Goal: Information Seeking & Learning: Understand process/instructions

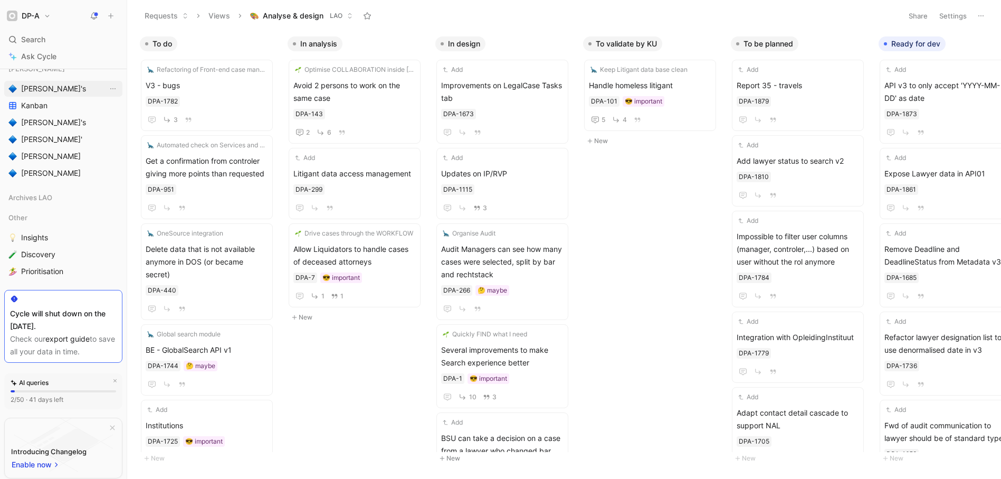
scroll to position [390, 0]
click at [33, 90] on span "[PERSON_NAME]'s" at bounding box center [53, 91] width 65 height 11
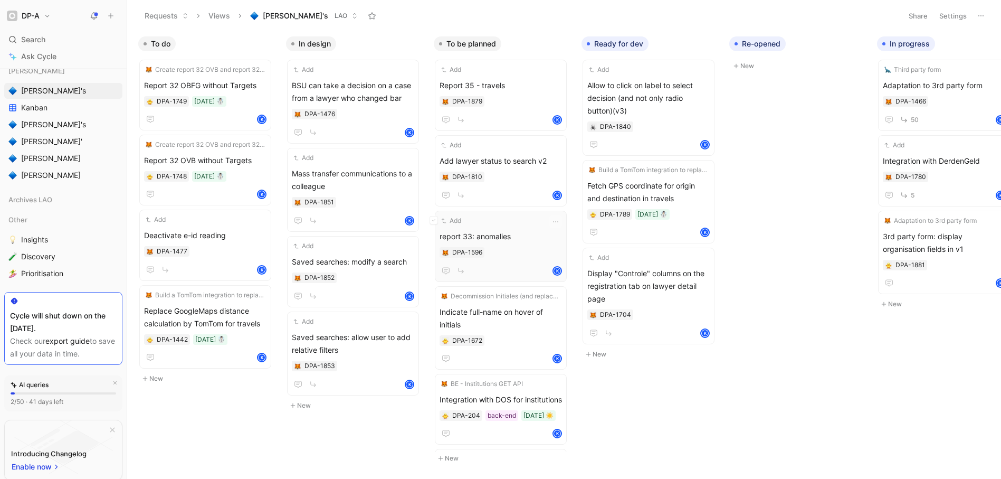
scroll to position [0, 2]
click at [501, 84] on span "Report 35 - travels" at bounding box center [500, 85] width 122 height 13
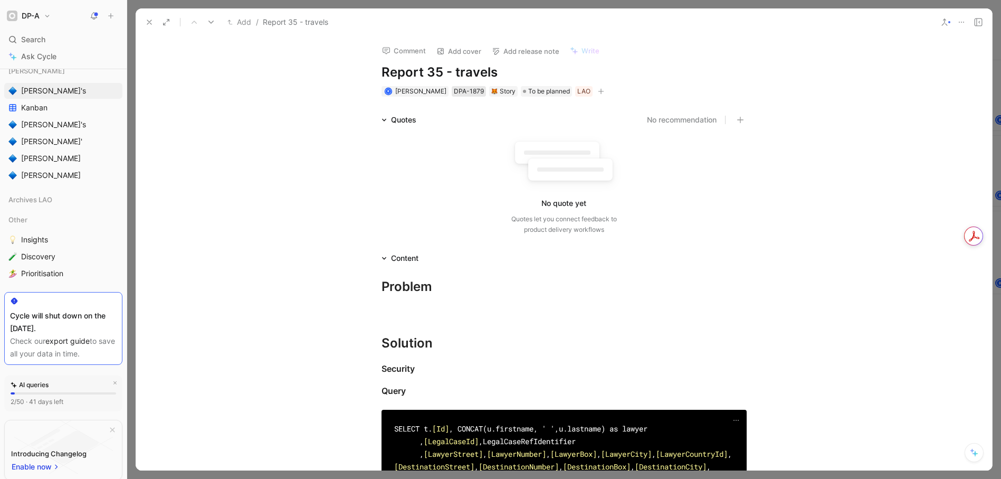
click at [460, 90] on div "DPA-1879" at bounding box center [469, 91] width 30 height 11
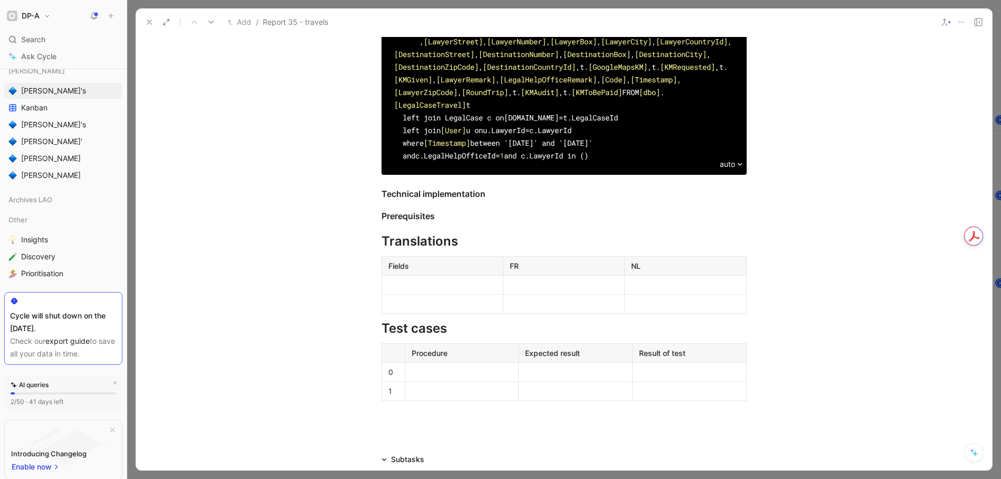
scroll to position [294, 0]
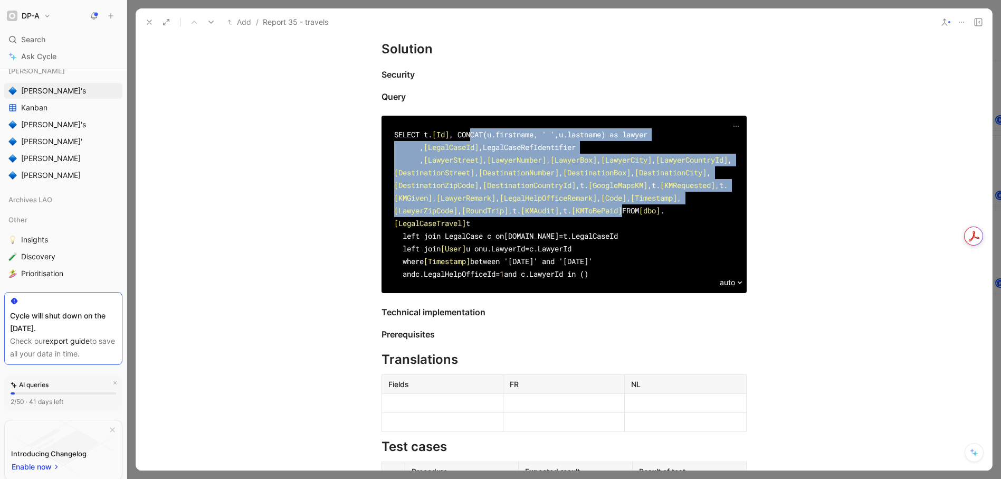
drag, startPoint x: 472, startPoint y: 144, endPoint x: 499, endPoint y: 449, distance: 306.3
click at [499, 280] on div "SELECT t. [Id] , CONCAT(u.firstname, ' ',u.lastname) as lawyer , [LegalCaseId] …" at bounding box center [564, 204] width 340 height 152
copy div "CONCAT(u.firstname, ' ',u.lastname) as lawyer , [LegalCaseId] ,LegalCaseRefIden…"
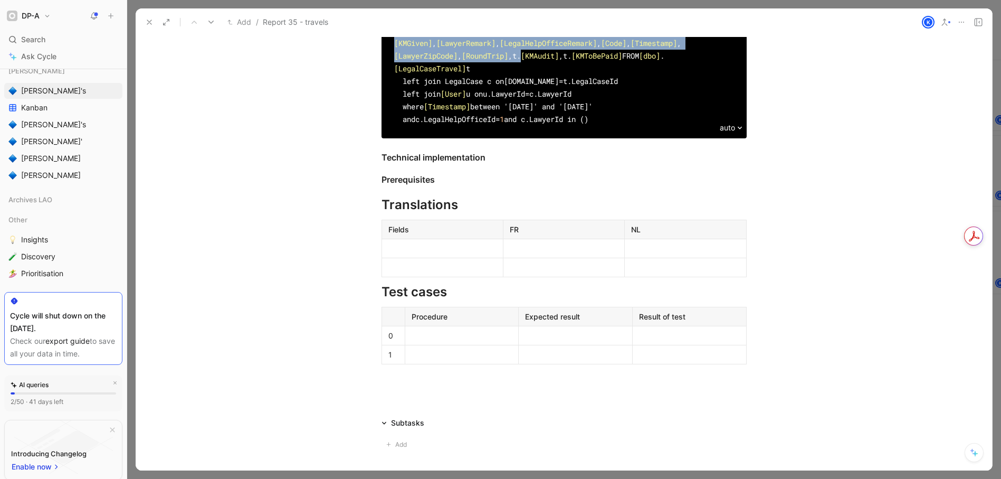
scroll to position [461, 0]
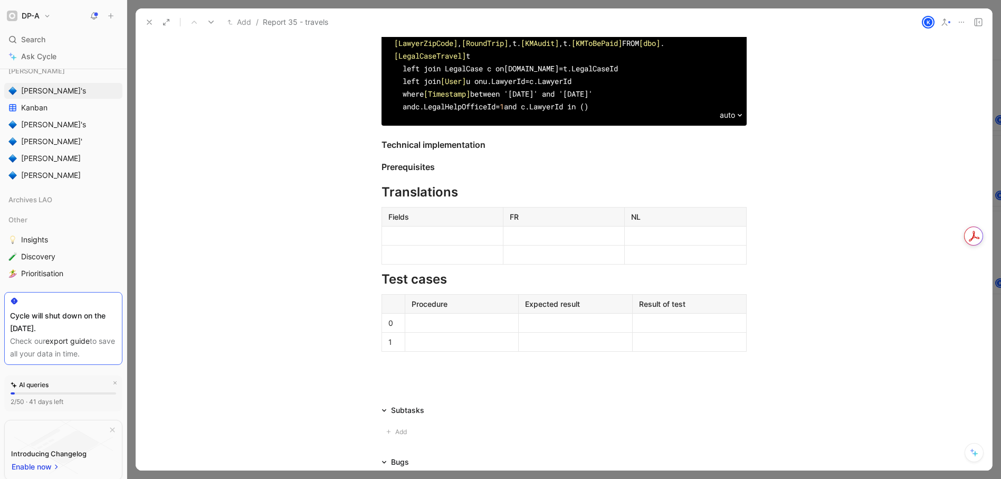
click at [596, 113] on div "SELECT t. [Id] , CO Khaled Khelifi NCAT(u.firstname, ' ',u.lastname) as lawyer …" at bounding box center [564, 37] width 340 height 152
click at [432, 35] on span "[KMGiven]" at bounding box center [413, 30] width 38 height 10
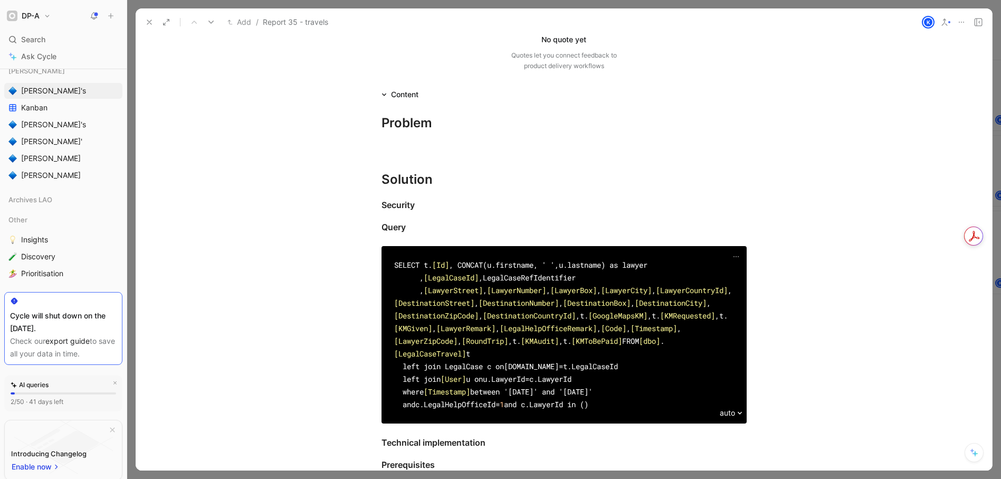
scroll to position [101, 0]
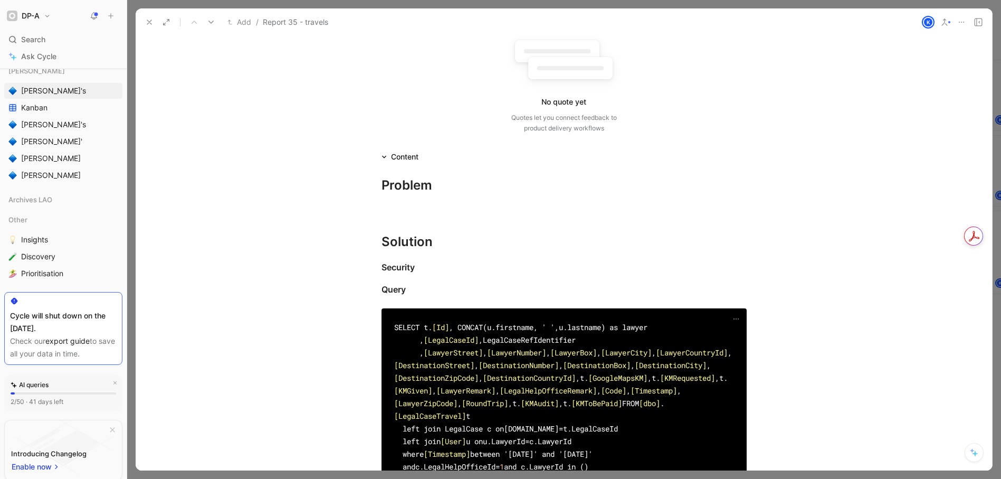
drag, startPoint x: 491, startPoint y: 363, endPoint x: 393, endPoint y: 333, distance: 102.5
click at [394, 333] on div "SELECT t. [Id] Khaled Khelifi , CONCAT(u.firstname, ' ',u.lastname) as lawyer ,…" at bounding box center [564, 397] width 340 height 152
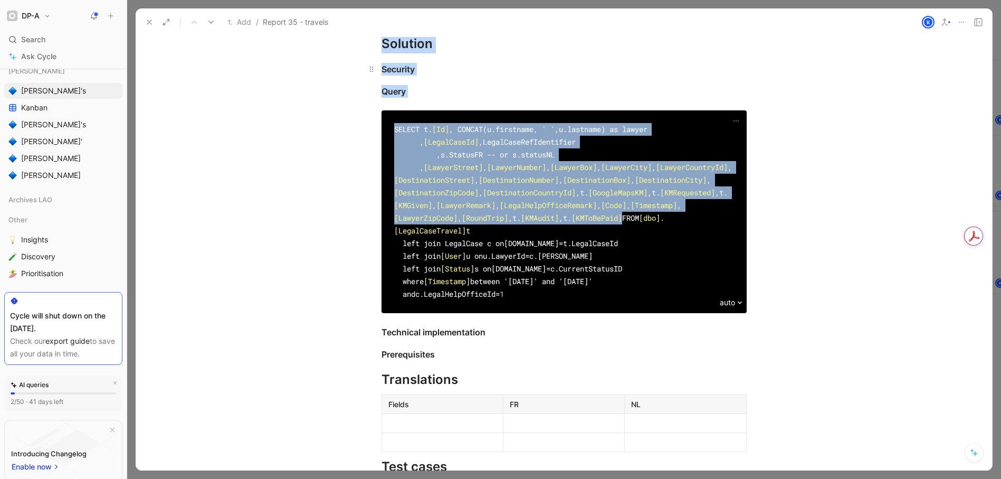
scroll to position [202, 0]
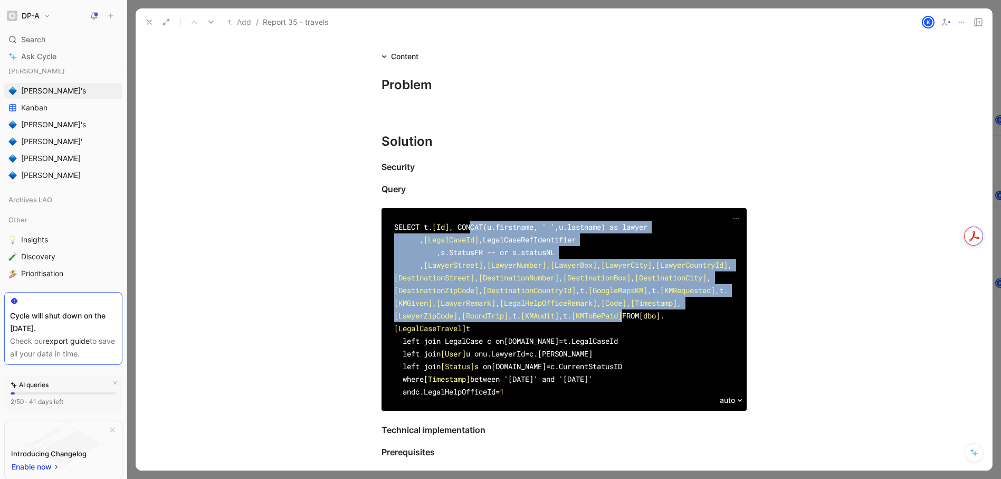
drag, startPoint x: 494, startPoint y: 111, endPoint x: 470, endPoint y: 241, distance: 132.0
click at [470, 241] on div "SELECT t. [Id] Khaled Khelifi , CONCAT(u.firstname, ' ',u.lastname) as lawyer ,…" at bounding box center [564, 309] width 340 height 177
copy div "CONCAT(u.firstname, ' ',u.lastname) as lawyer , [LegalCaseId] ,LegalCaseRefIden…"
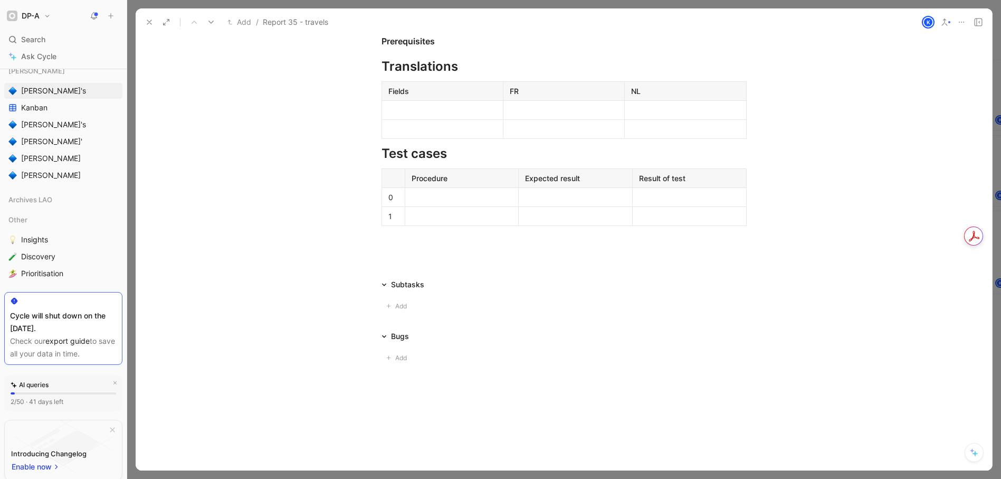
scroll to position [853, 0]
click at [410, 106] on div at bounding box center [443, 110] width 108 height 11
click at [409, 127] on div at bounding box center [443, 129] width 108 height 11
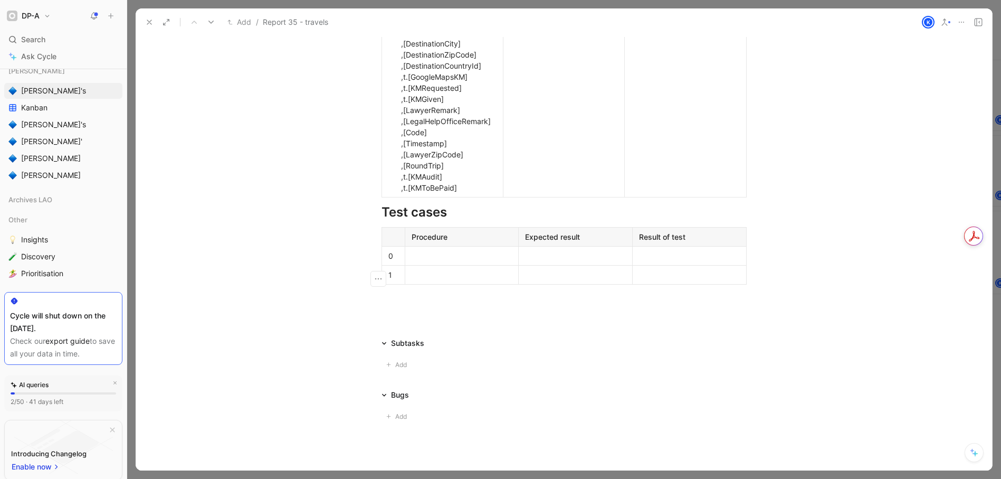
drag, startPoint x: 471, startPoint y: 141, endPoint x: 450, endPoint y: 143, distance: 21.7
click at [450, 143] on div "CONCAT(u.firstname, ' ',u.lastname) as lawyer ,[LegalCaseId] ,LegalCaseRefIdent…" at bounding box center [443, 38] width 108 height 310
click at [450, 141] on div "CONCAT(u.firstname, ' ',u.lastname) as lawyer ,[LegalCaseId] ,LegalCaseRefIdent…" at bounding box center [443, 38] width 108 height 310
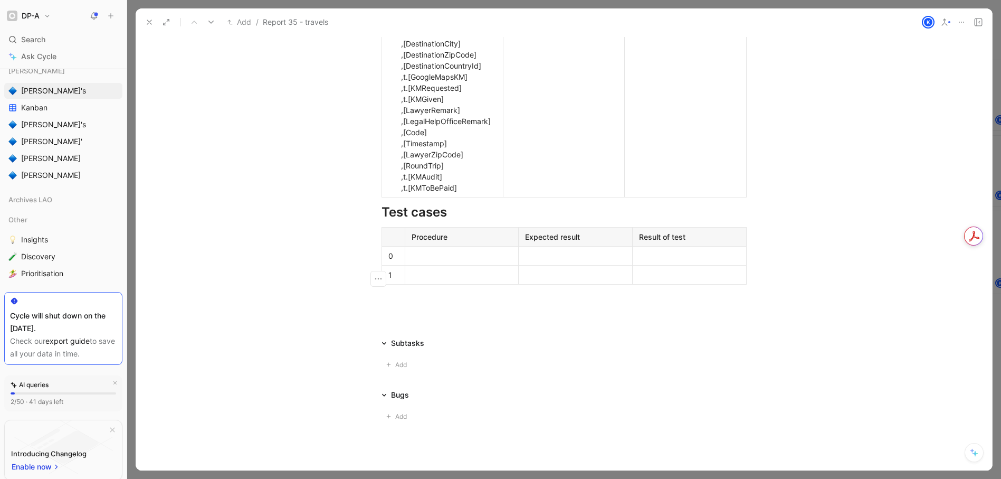
drag, startPoint x: 400, startPoint y: 154, endPoint x: 380, endPoint y: 132, distance: 29.9
click at [382, 132] on td "CONCAT(u.firstname, ' ',u.lastname) as ,[LegalCaseId] ,LegalCaseRefIdentifier ,…" at bounding box center [442, 38] width 121 height 318
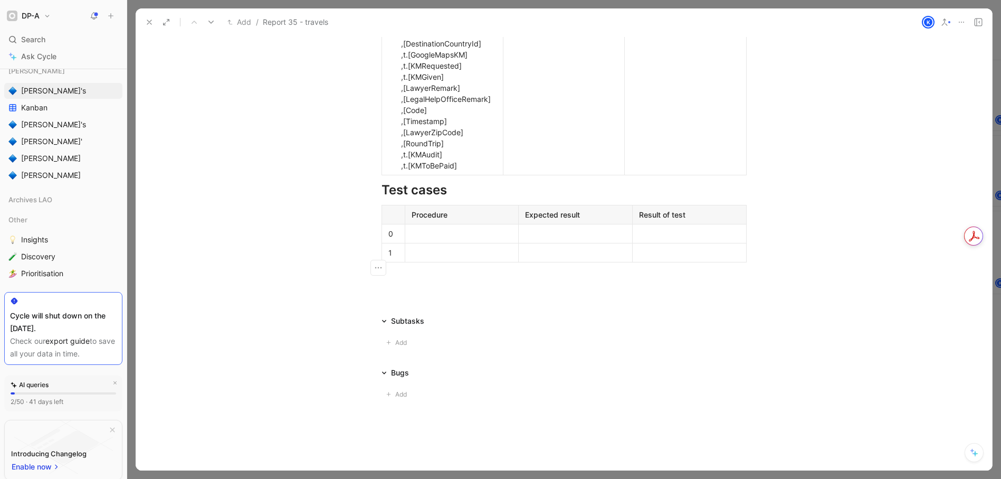
click at [393, 119] on td "[LegalCaseId] ,LegalCaseRefIdentifier ,s.StatusFR -- or s.statusNL ,[LawyerStre…" at bounding box center [442, 27] width 121 height 296
click at [374, 112] on icon "button" at bounding box center [378, 110] width 11 height 11
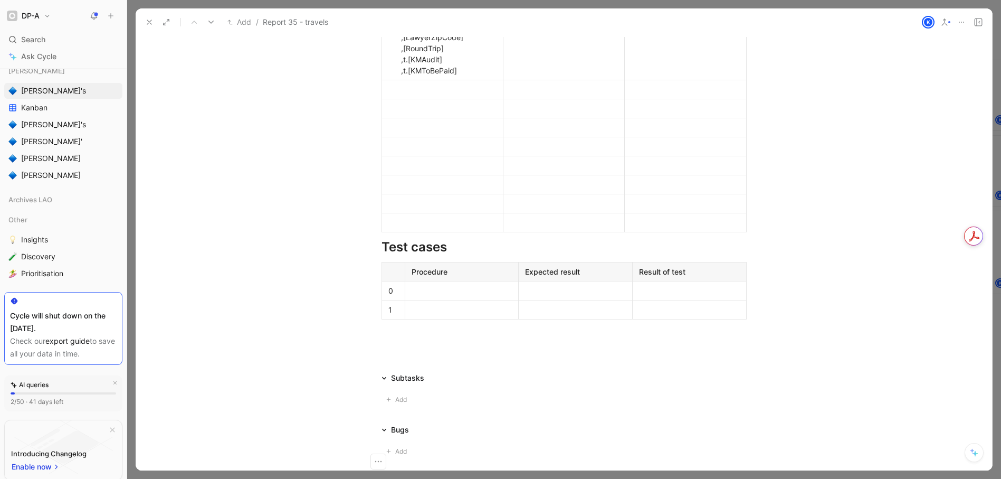
scroll to position [967, 0]
drag, startPoint x: 456, startPoint y: 293, endPoint x: 405, endPoint y: 292, distance: 50.7
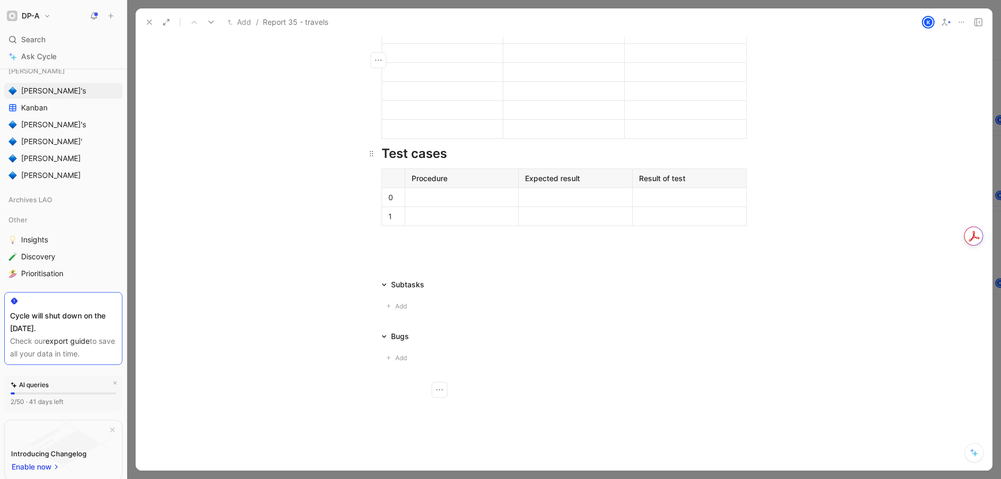
scroll to position [1073, 0]
click at [678, 135] on div at bounding box center [685, 129] width 108 height 11
click at [440, 135] on div at bounding box center [443, 129] width 108 height 11
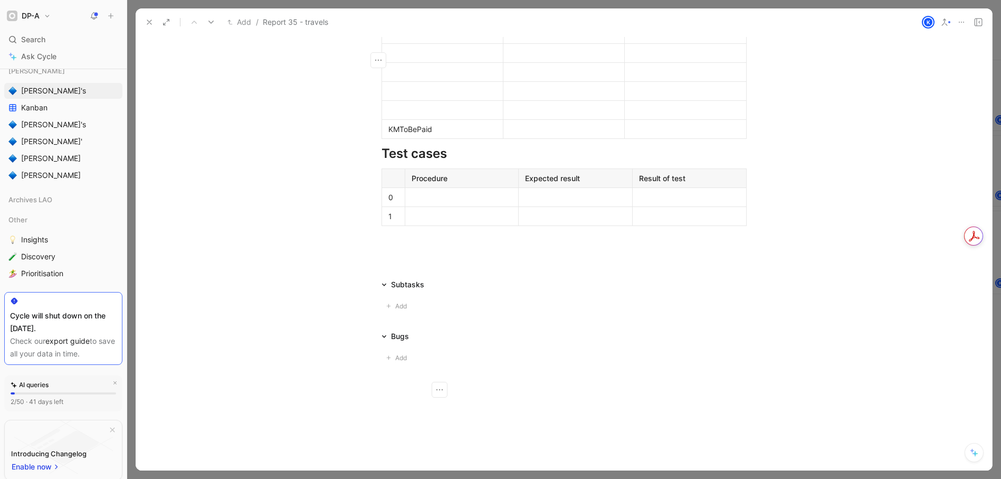
click at [410, 116] on div at bounding box center [443, 110] width 108 height 11
click at [390, 116] on div "KMAudit" at bounding box center [443, 110] width 108 height 11
click at [394, 97] on div at bounding box center [443, 91] width 108 height 11
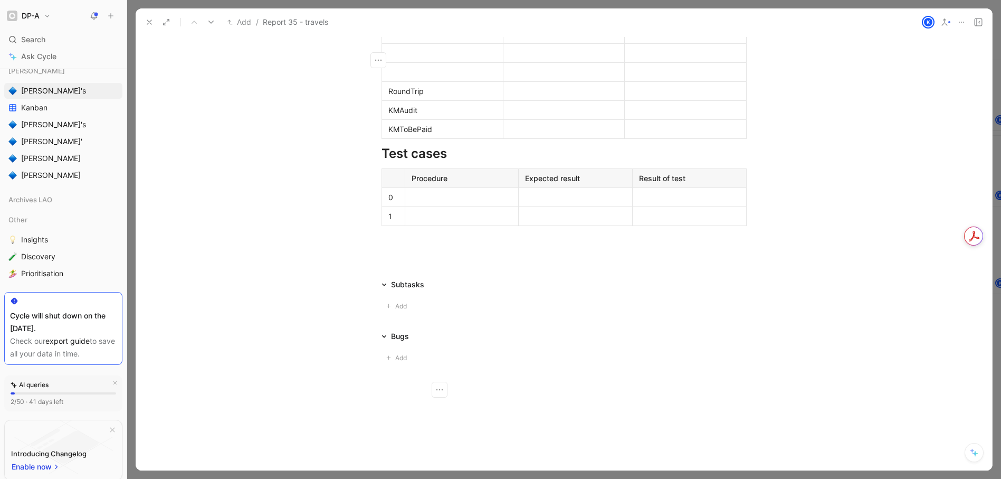
click at [373, 213] on icon "button" at bounding box center [378, 218] width 11 height 11
click at [373, 229] on span "Add row below" at bounding box center [379, 229] width 52 height 9
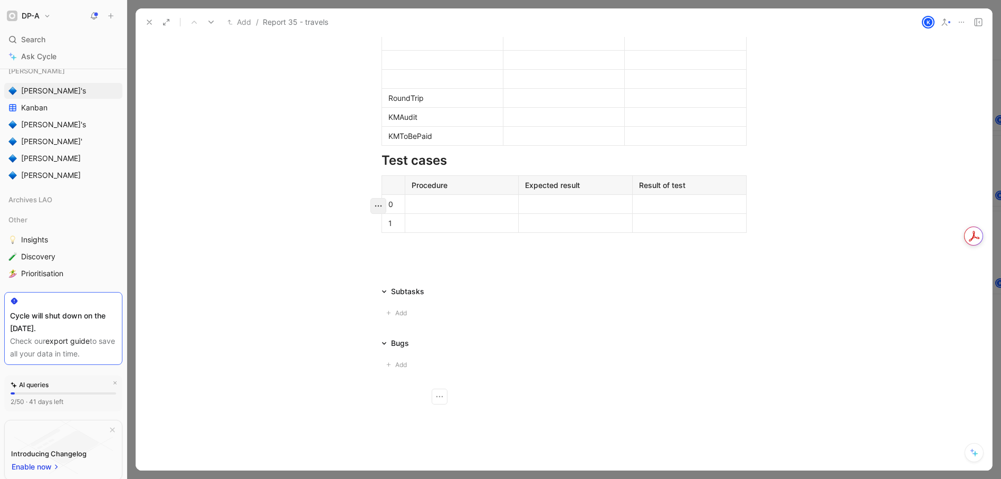
click at [375, 205] on icon "button" at bounding box center [378, 206] width 7 height 2
click at [378, 230] on span "Add row below" at bounding box center [379, 229] width 52 height 9
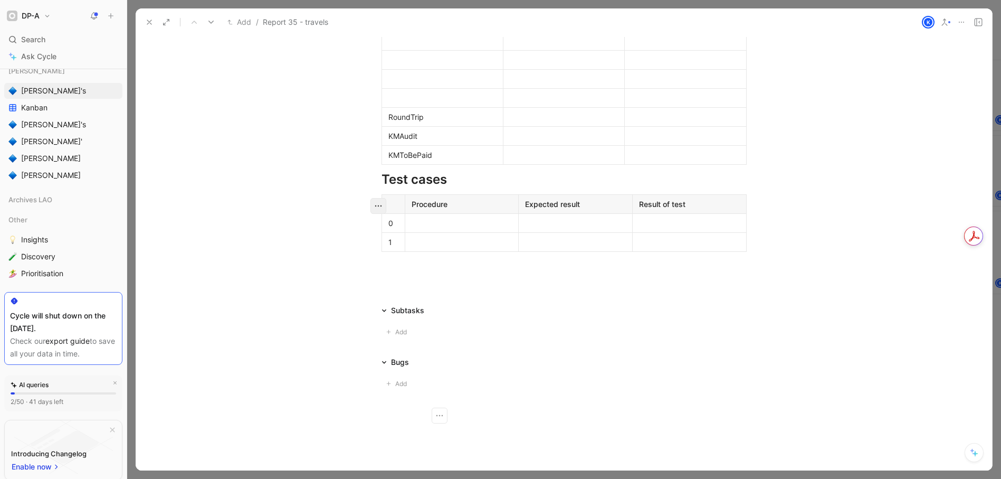
click at [374, 207] on icon "button" at bounding box center [378, 206] width 11 height 11
click at [373, 226] on span "Add row below" at bounding box center [379, 229] width 52 height 9
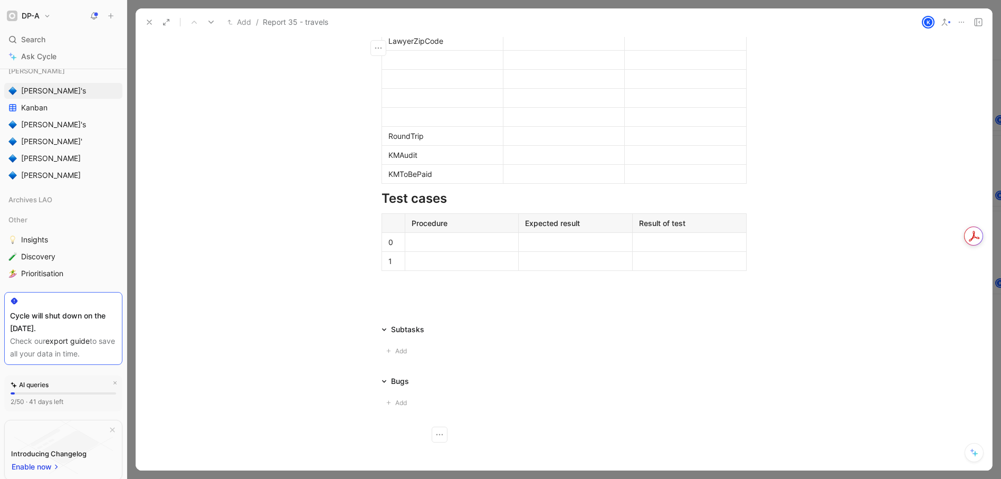
click at [407, 122] on div at bounding box center [443, 116] width 108 height 11
click at [407, 141] on div "RoundTrip" at bounding box center [443, 135] width 108 height 11
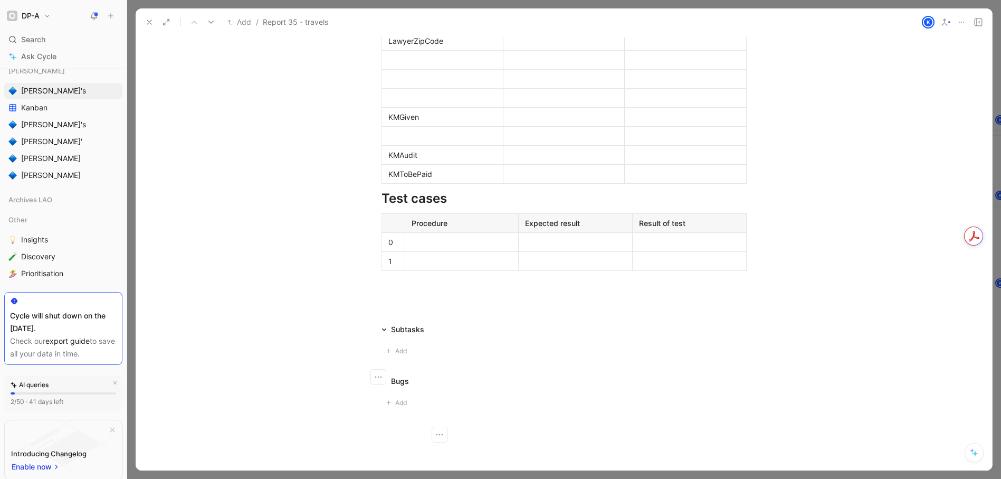
click at [392, 8] on div at bounding box center [443, 2] width 108 height 11
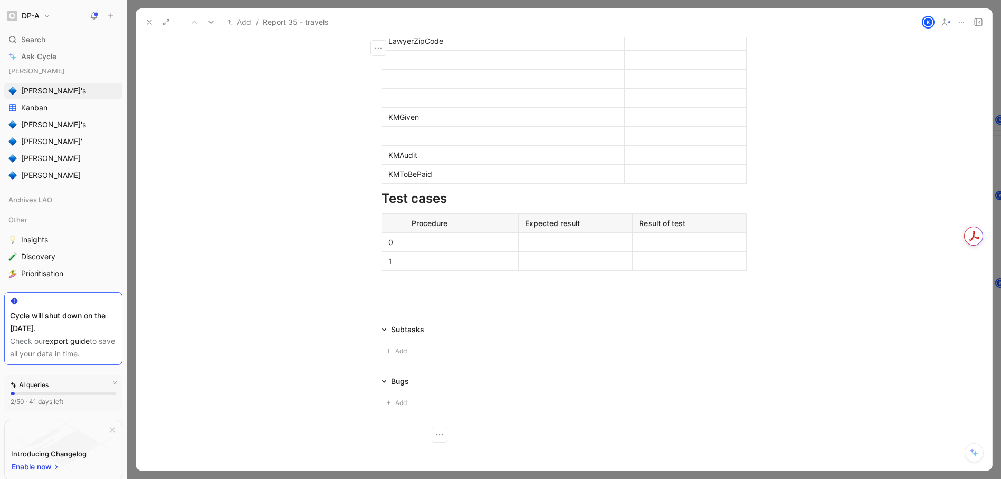
click at [399, 103] on div at bounding box center [443, 97] width 108 height 11
click at [443, 179] on div "KMToBePaid" at bounding box center [443, 173] width 108 height 11
click at [373, 414] on icon "button" at bounding box center [378, 415] width 11 height 11
click at [379, 360] on span "Add row below" at bounding box center [379, 358] width 52 height 9
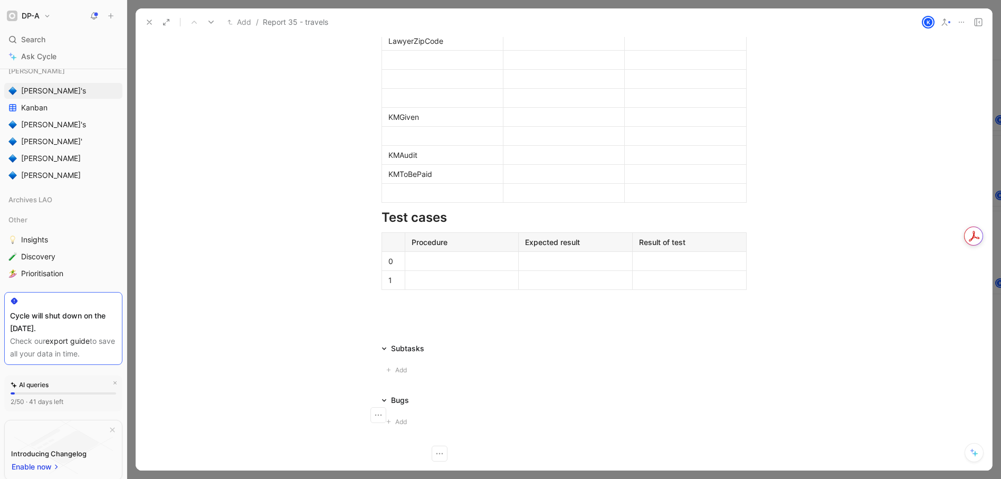
click at [404, 198] on div at bounding box center [443, 192] width 108 height 11
click at [377, 433] on icon "button" at bounding box center [378, 434] width 11 height 11
click at [386, 378] on span "Add row below" at bounding box center [379, 377] width 52 height 9
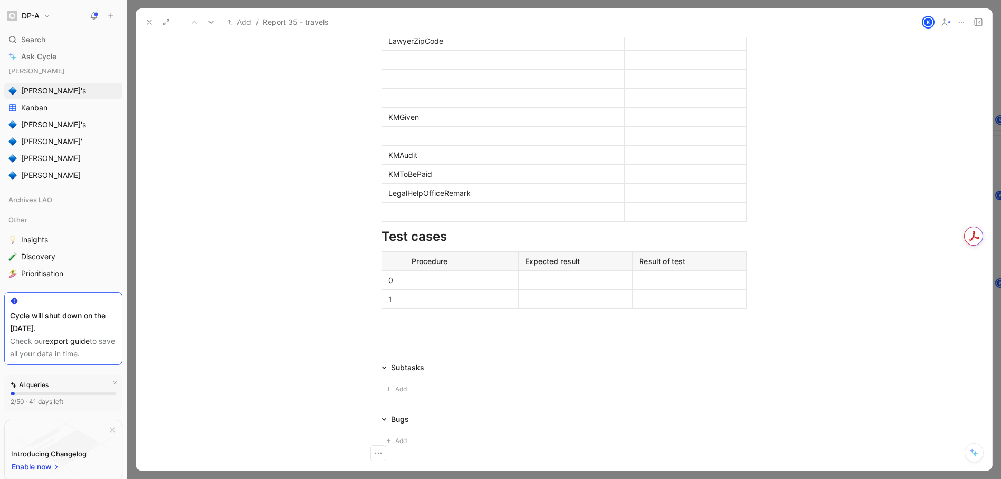
click at [418, 217] on div at bounding box center [443, 211] width 108 height 11
click at [405, 103] on div at bounding box center [443, 97] width 108 height 11
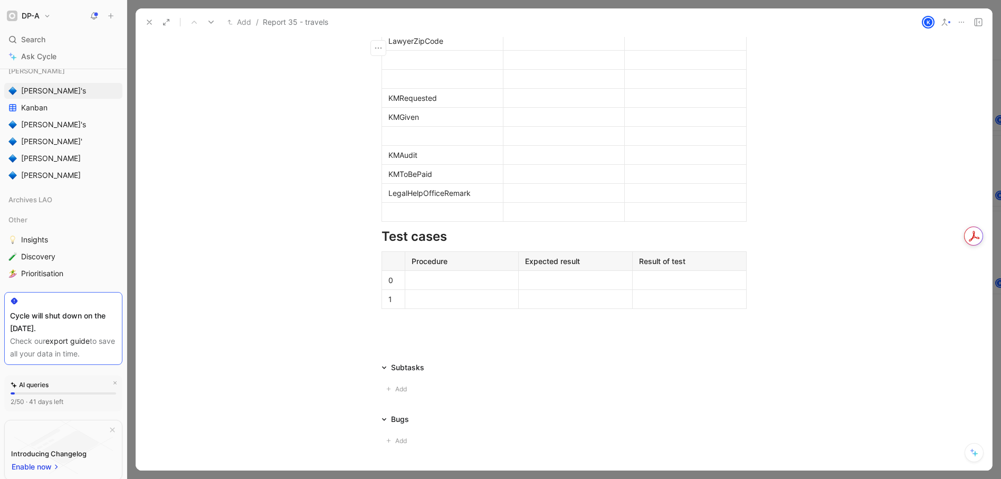
click at [414, 217] on div at bounding box center [443, 211] width 108 height 11
click at [389, 179] on div "KMToBePaid" at bounding box center [443, 173] width 108 height 11
click at [376, 414] on icon "button" at bounding box center [378, 415] width 11 height 11
click at [380, 363] on span "Add row below" at bounding box center [379, 358] width 52 height 9
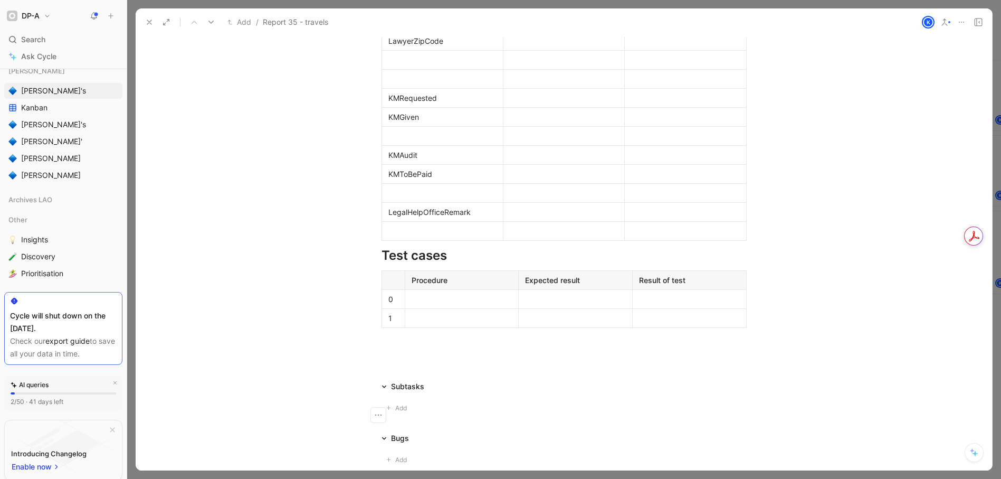
click at [407, 198] on div at bounding box center [443, 192] width 108 height 11
click at [396, 84] on div at bounding box center [443, 78] width 108 height 11
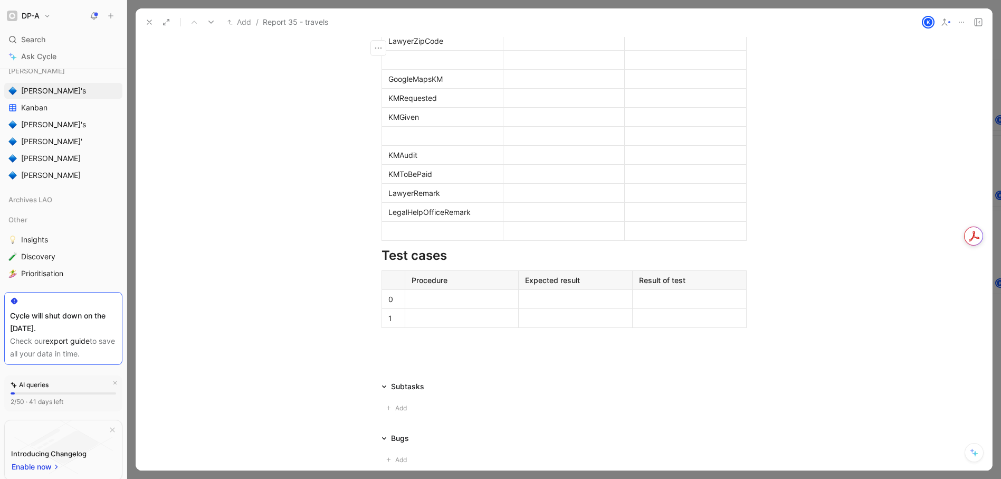
click at [405, 65] on div at bounding box center [443, 59] width 108 height 11
click at [373, 300] on icon "button" at bounding box center [378, 301] width 11 height 11
click at [412, 46] on div "LawyerZipCode" at bounding box center [443, 40] width 108 height 11
click at [373, 280] on icon "button" at bounding box center [378, 282] width 11 height 11
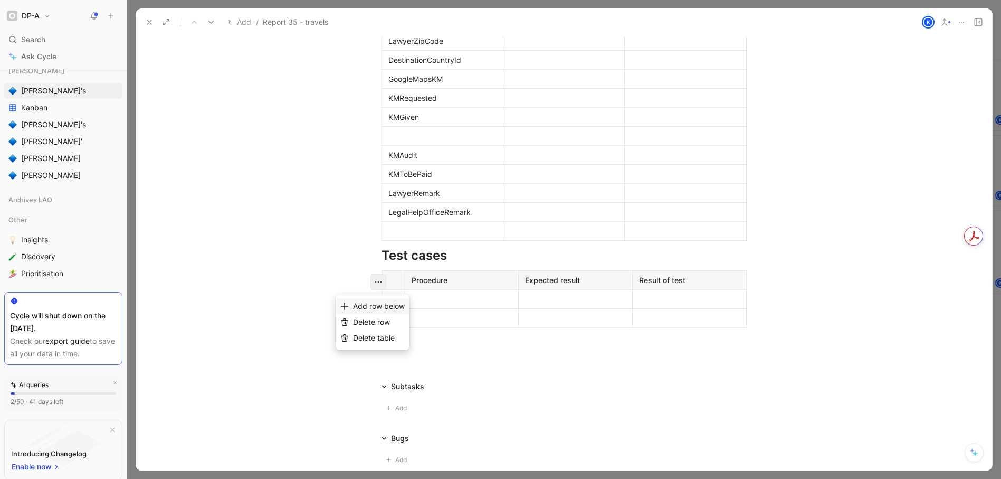
click at [373, 310] on span "Add row below" at bounding box center [379, 305] width 52 height 9
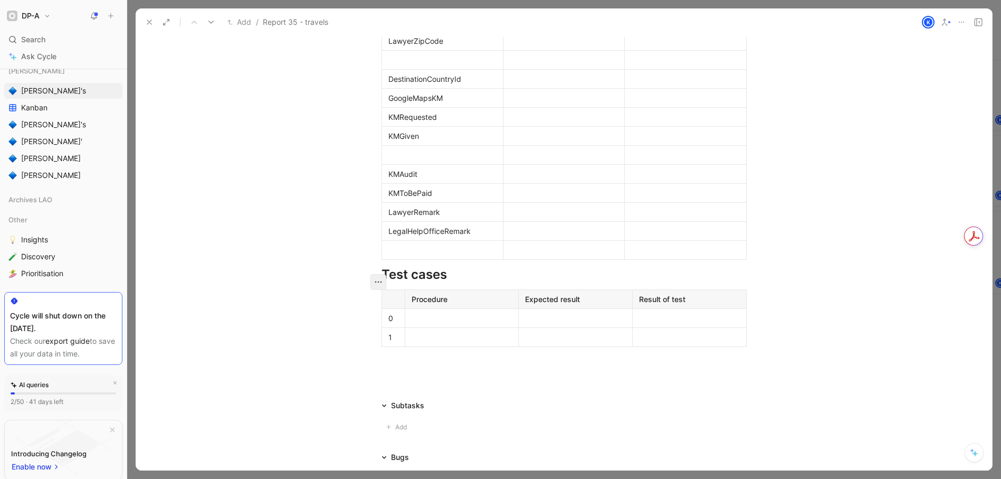
click at [373, 281] on icon "button" at bounding box center [378, 282] width 11 height 11
click at [377, 301] on span "Add row below" at bounding box center [379, 305] width 52 height 9
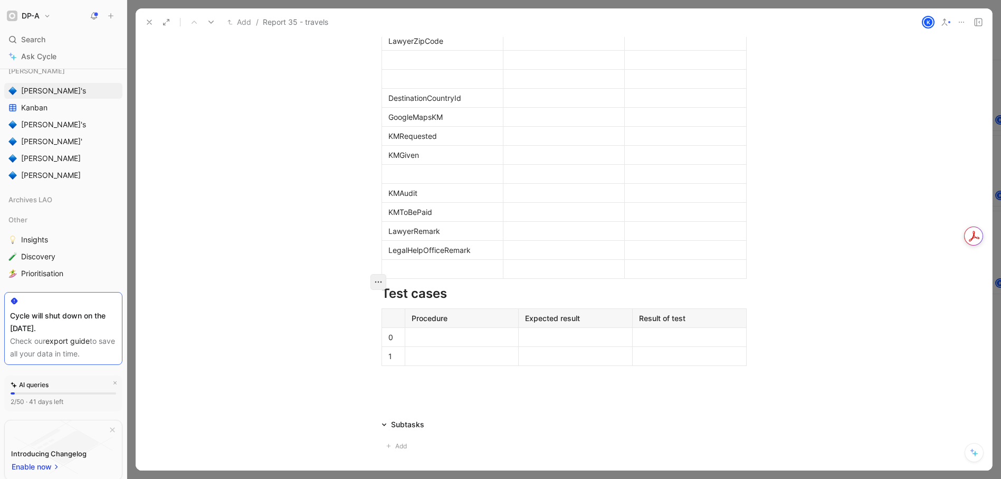
click at [373, 284] on icon "button" at bounding box center [378, 282] width 11 height 11
click at [368, 304] on span "Add row below" at bounding box center [379, 305] width 52 height 9
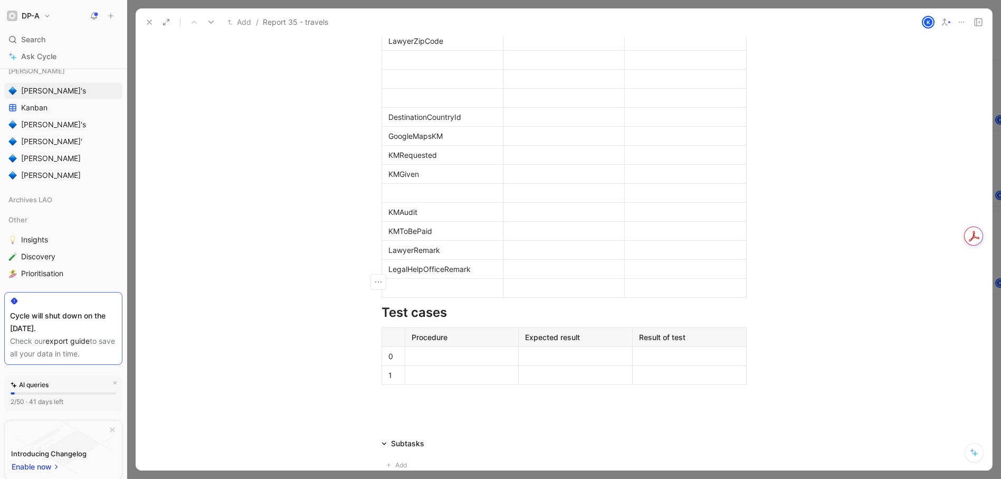
click at [406, 84] on div at bounding box center [443, 78] width 108 height 11
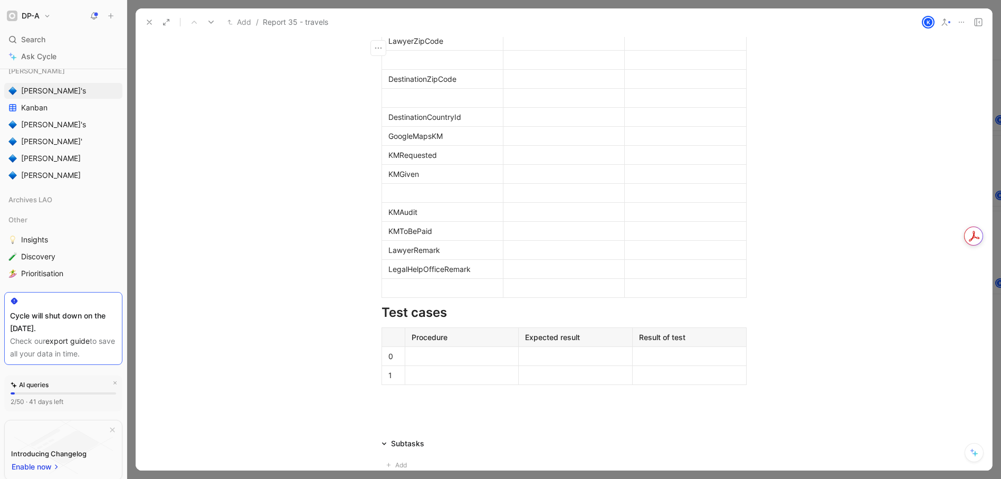
click at [416, 65] on div at bounding box center [443, 59] width 108 height 11
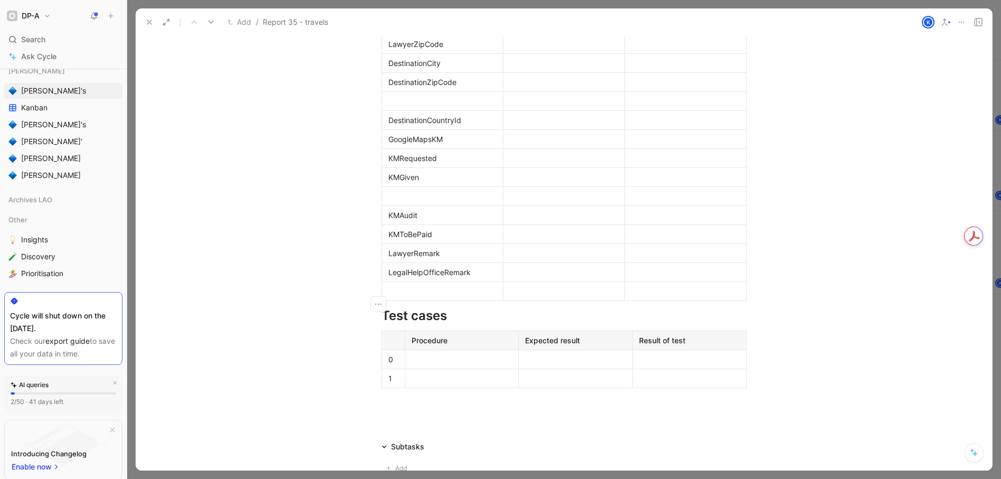
scroll to position [1066, 0]
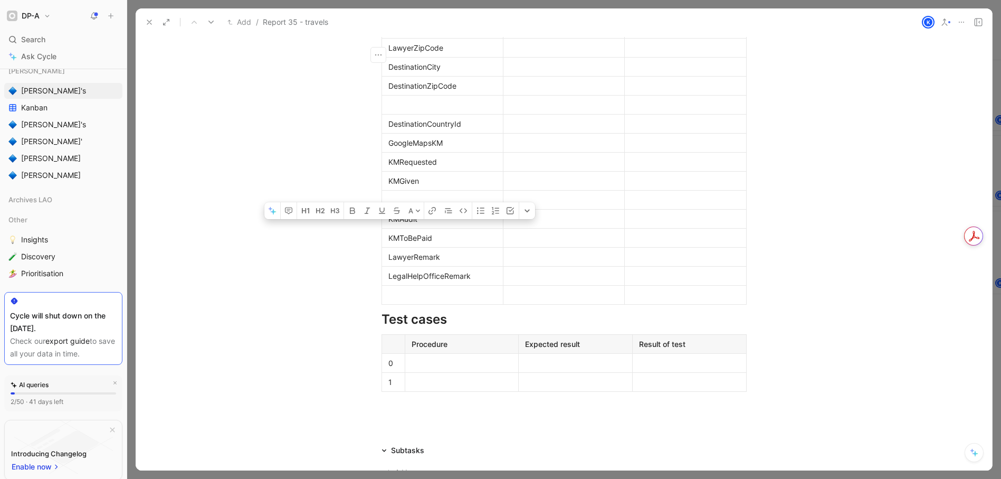
drag, startPoint x: 414, startPoint y: 195, endPoint x: 390, endPoint y: 54, distance: 143.5
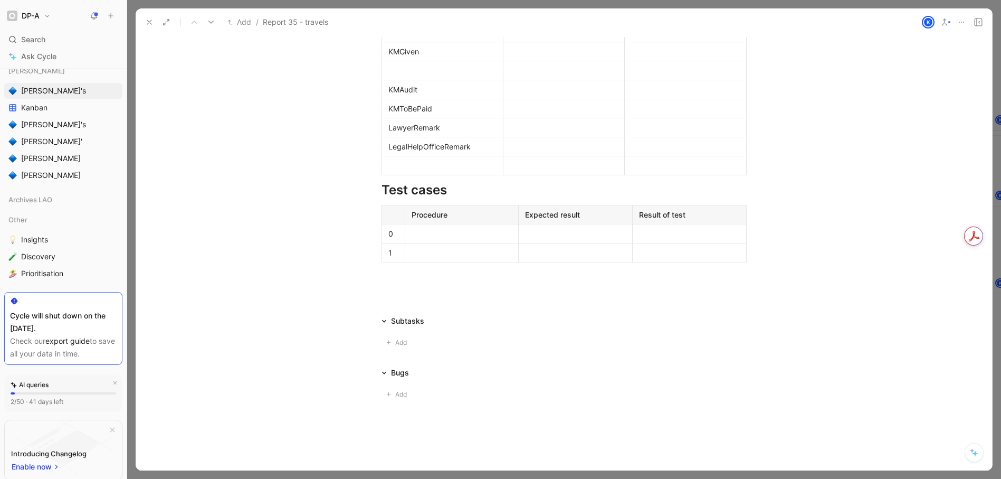
scroll to position [920, 0]
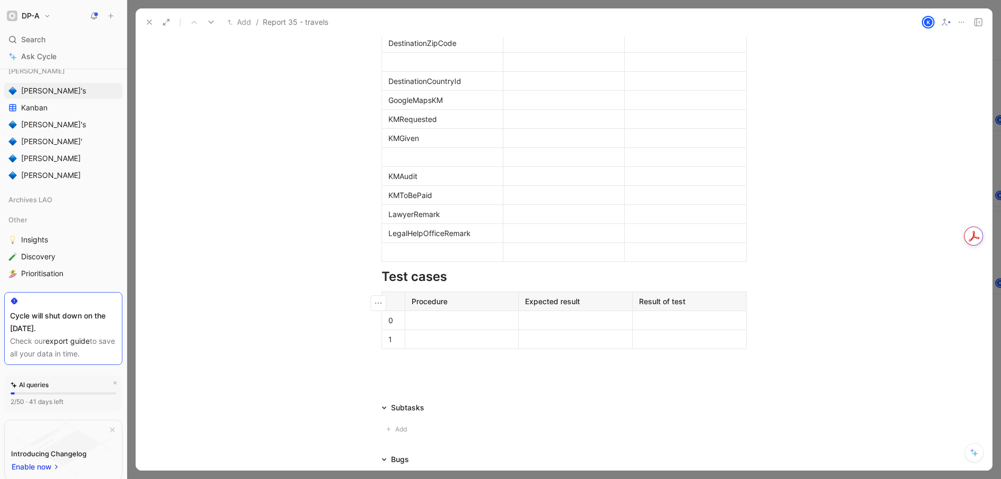
click at [418, 68] on div at bounding box center [443, 61] width 108 height 11
click at [389, 30] on div "DestinationCity" at bounding box center [443, 23] width 108 height 11
click at [389, 11] on div "LawyerZipCode" at bounding box center [443, 4] width 108 height 11
click at [373, 245] on icon "button" at bounding box center [378, 246] width 11 height 11
click at [379, 271] on span "Add row below" at bounding box center [379, 270] width 52 height 9
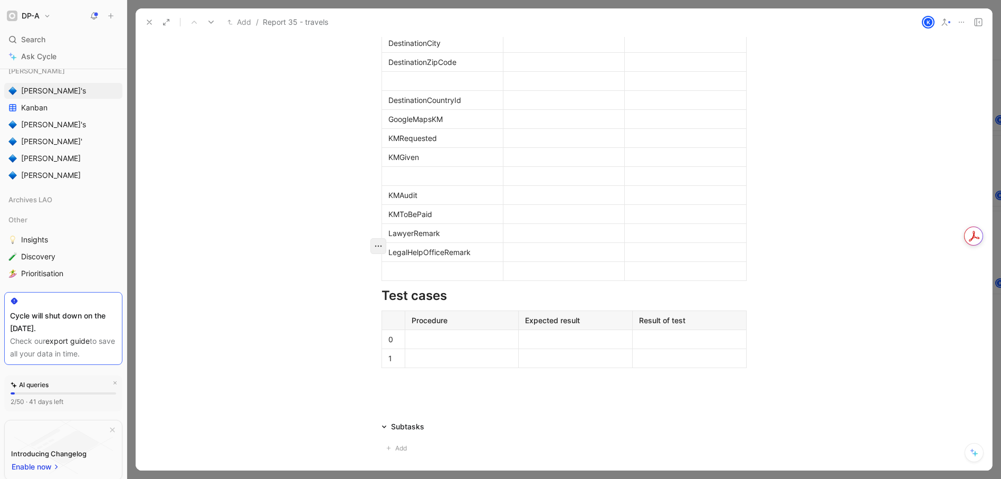
click at [376, 244] on icon "button" at bounding box center [378, 246] width 11 height 11
click at [383, 267] on span "Add row below" at bounding box center [379, 270] width 52 height 9
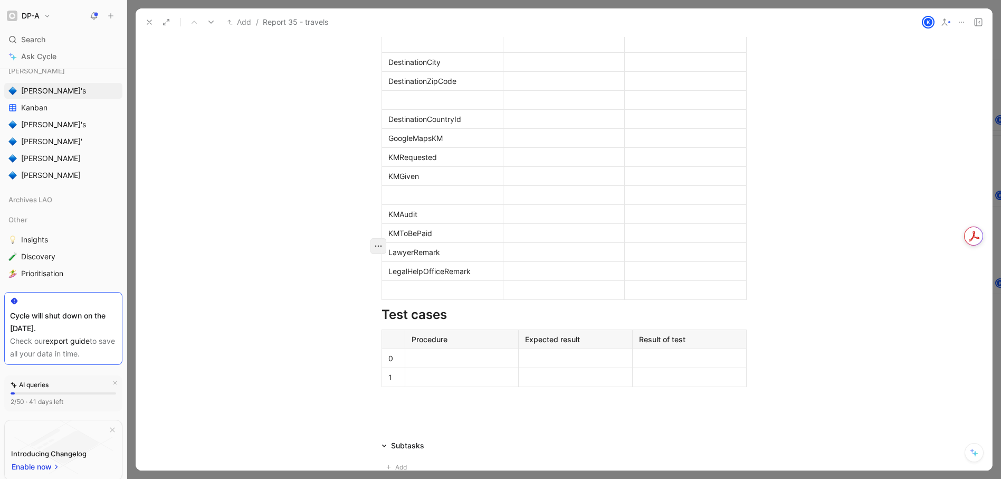
click at [371, 245] on button "button" at bounding box center [379, 246] width 16 height 16
click at [377, 264] on div "Add row below" at bounding box center [379, 270] width 52 height 13
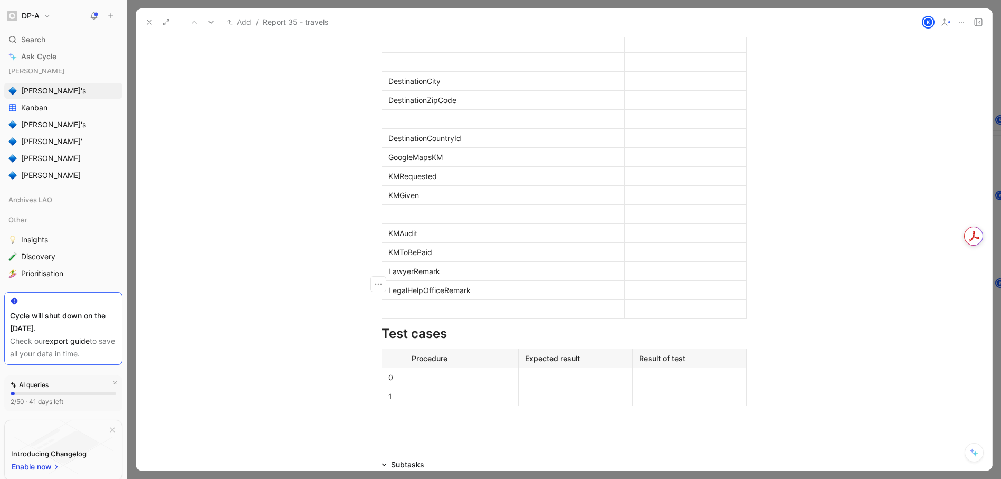
click at [391, 49] on div at bounding box center [443, 42] width 108 height 11
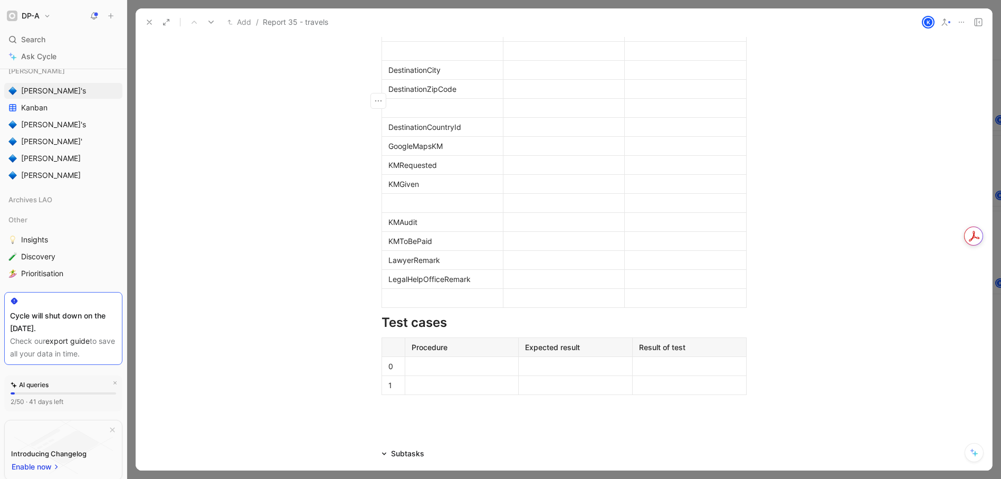
click at [374, 214] on icon "button" at bounding box center [378, 216] width 11 height 11
click at [375, 239] on span "Add row below" at bounding box center [379, 239] width 52 height 9
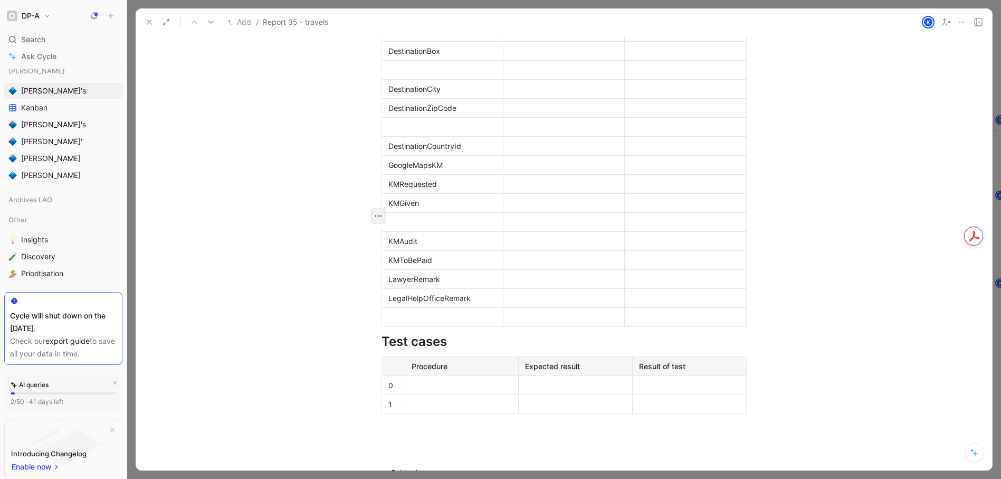
click at [373, 219] on icon "button" at bounding box center [378, 216] width 11 height 11
click at [375, 241] on span "Add row below" at bounding box center [379, 239] width 52 height 9
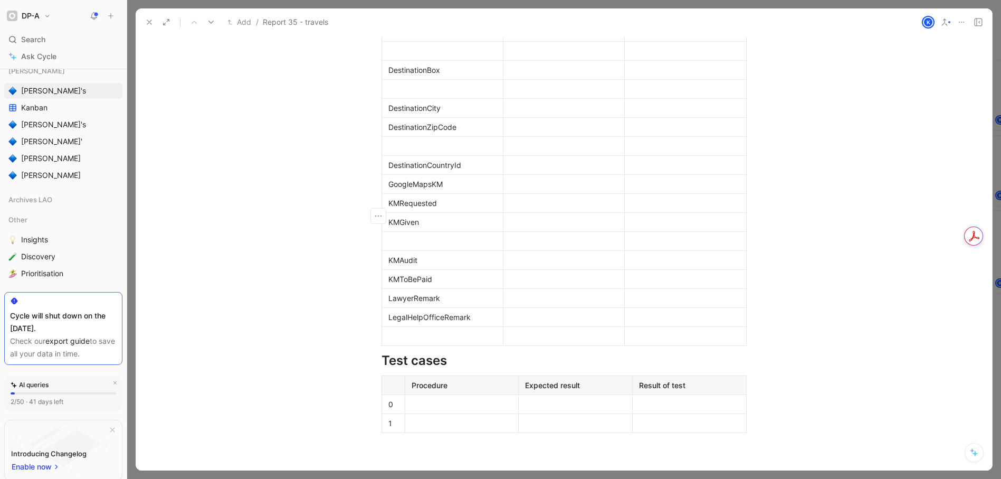
click at [373, 201] on icon "button" at bounding box center [378, 197] width 11 height 11
click at [373, 216] on span "Add row below" at bounding box center [379, 220] width 52 height 9
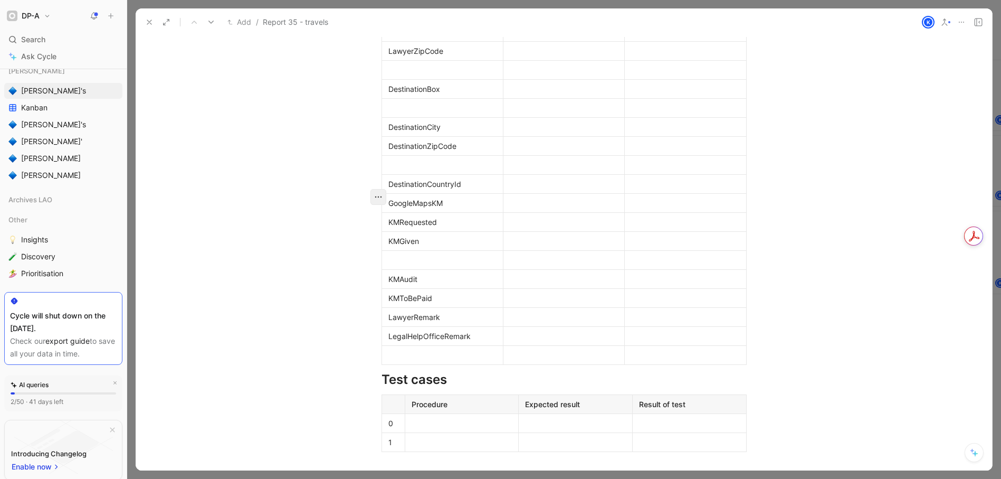
click at [374, 194] on icon "button" at bounding box center [378, 197] width 11 height 11
click at [376, 217] on span "Add row below" at bounding box center [379, 220] width 52 height 9
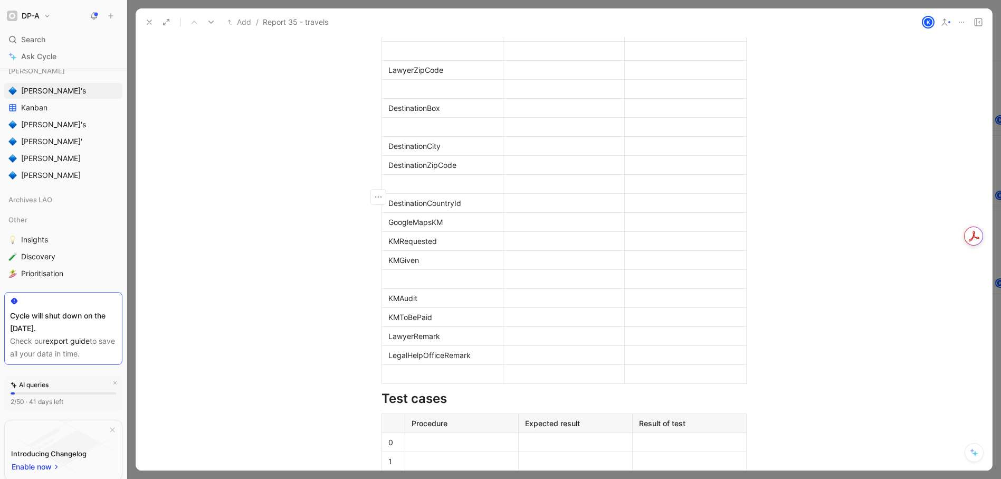
click at [412, 37] on div at bounding box center [443, 31] width 108 height 11
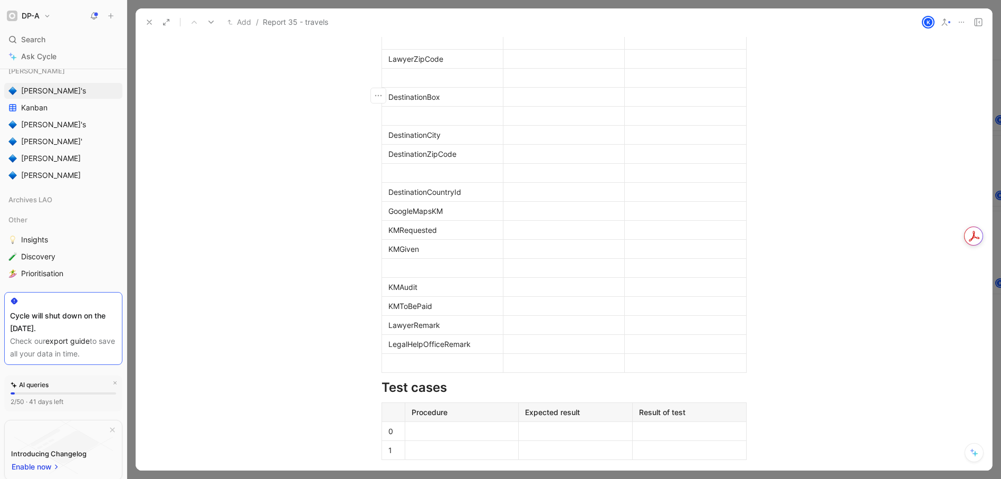
click at [413, 83] on div at bounding box center [443, 77] width 108 height 11
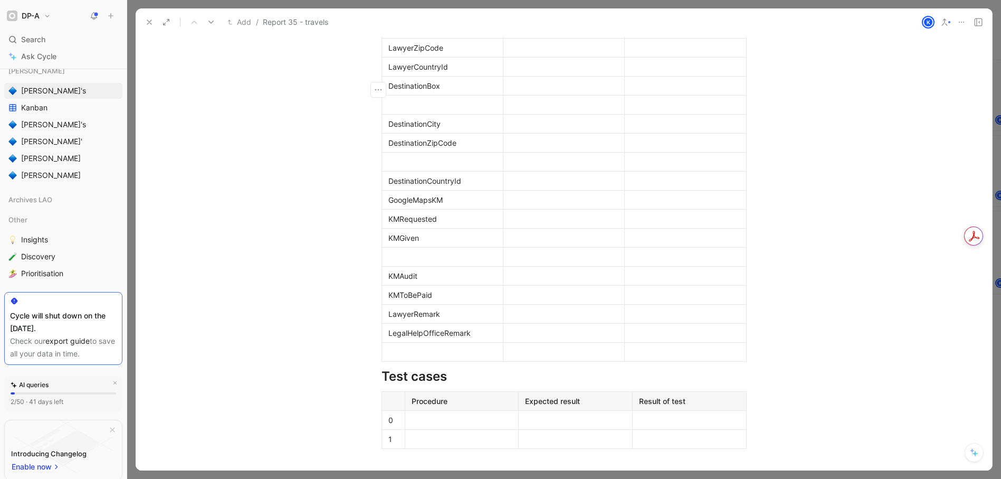
click at [413, 34] on div at bounding box center [443, 28] width 108 height 11
click at [384, 72] on p "LawyerCountryId" at bounding box center [442, 65] width 117 height 14
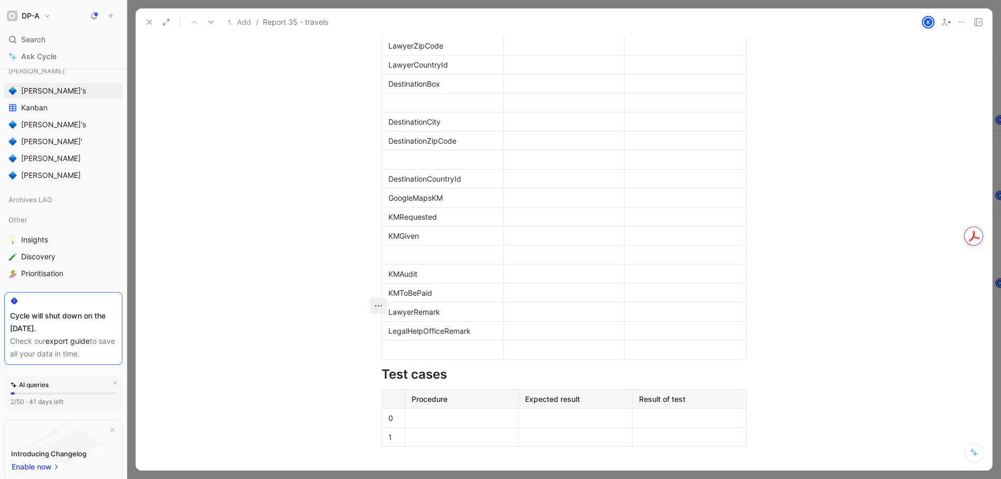
click at [373, 307] on icon "button" at bounding box center [378, 305] width 11 height 11
click at [371, 332] on span "Add row below" at bounding box center [379, 329] width 52 height 9
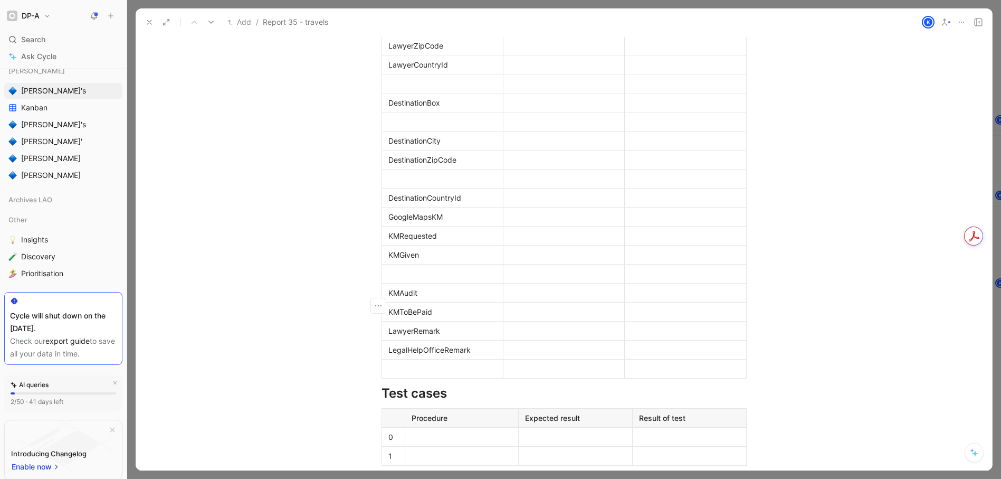
click at [389, 89] on div at bounding box center [443, 83] width 108 height 11
click at [378, 326] on button "button" at bounding box center [379, 325] width 16 height 16
click at [373, 346] on span "Add row below" at bounding box center [379, 348] width 52 height 9
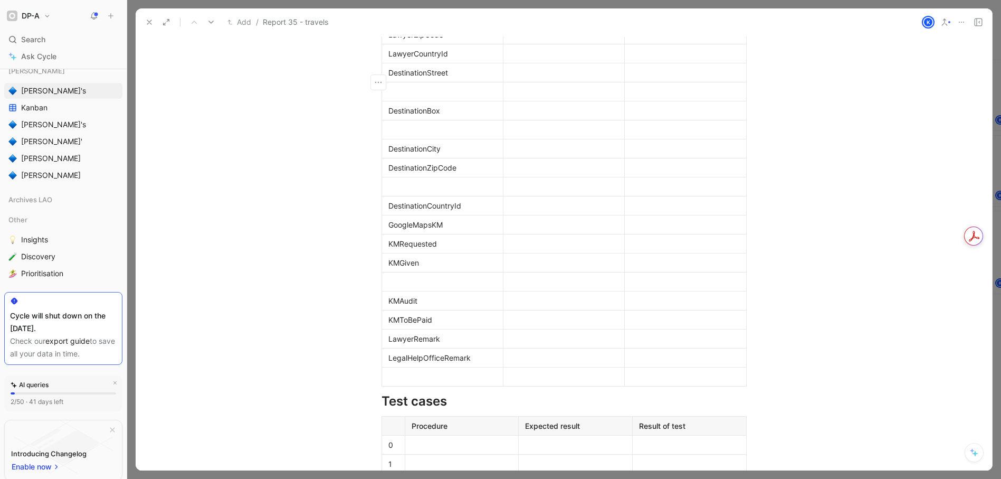
click at [414, 97] on div at bounding box center [443, 91] width 108 height 11
click at [404, 135] on div at bounding box center [443, 129] width 108 height 11
click at [374, 370] on icon "button" at bounding box center [378, 370] width 11 height 11
click at [371, 413] on span "Delete row" at bounding box center [371, 410] width 37 height 9
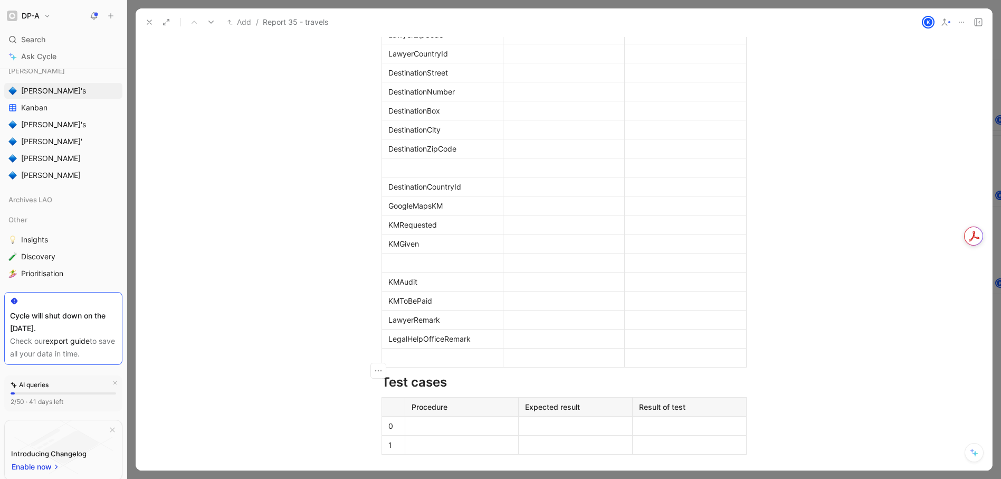
click at [394, 173] on div at bounding box center [443, 167] width 108 height 11
click at [373, 413] on icon "button" at bounding box center [378, 408] width 11 height 11
click at [380, 371] on span "Delete row" at bounding box center [371, 368] width 37 height 9
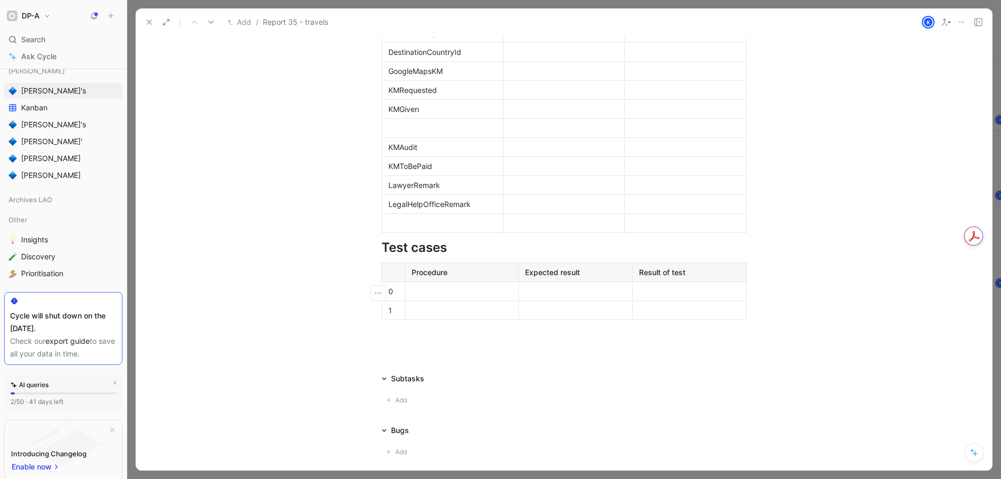
scroll to position [1062, 0]
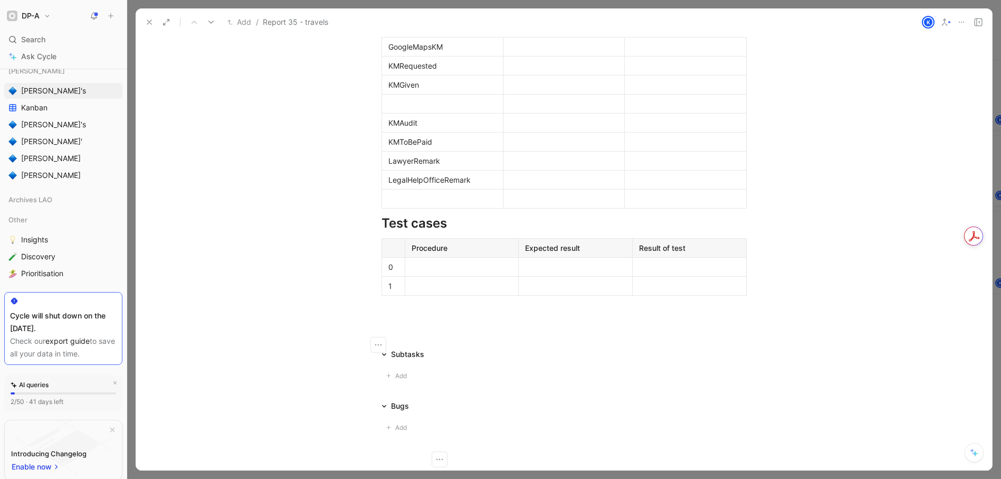
click at [417, 109] on div at bounding box center [443, 103] width 108 height 11
click at [375, 345] on icon "button" at bounding box center [378, 345] width 7 height 2
click at [381, 385] on span "Delete row" at bounding box center [371, 384] width 37 height 9
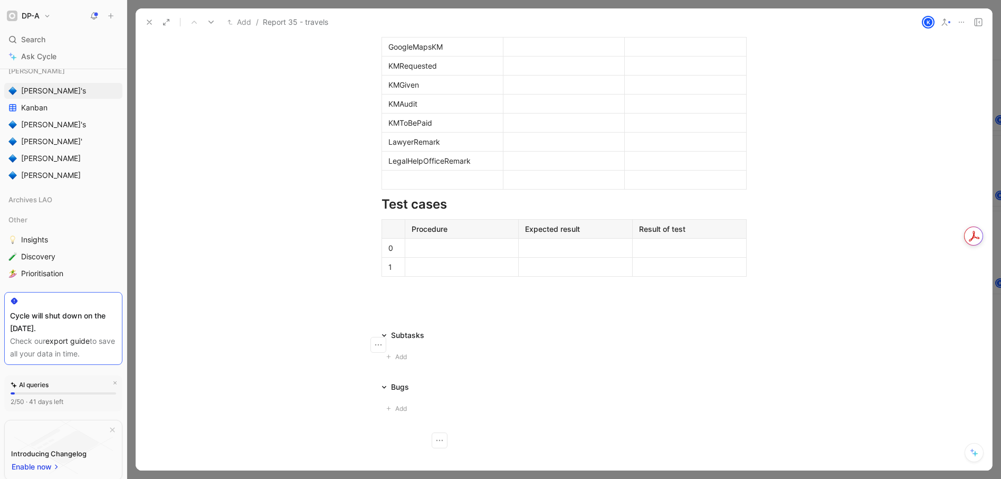
click at [396, 185] on div at bounding box center [443, 179] width 108 height 11
click at [375, 422] on icon "button" at bounding box center [378, 420] width 11 height 11
click at [385, 380] on span "Delete row" at bounding box center [371, 380] width 37 height 9
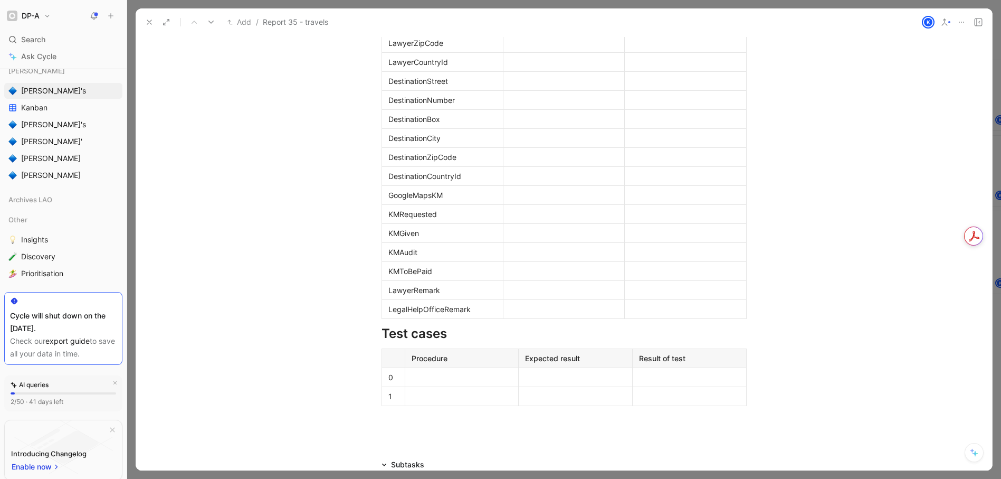
scroll to position [805, 0]
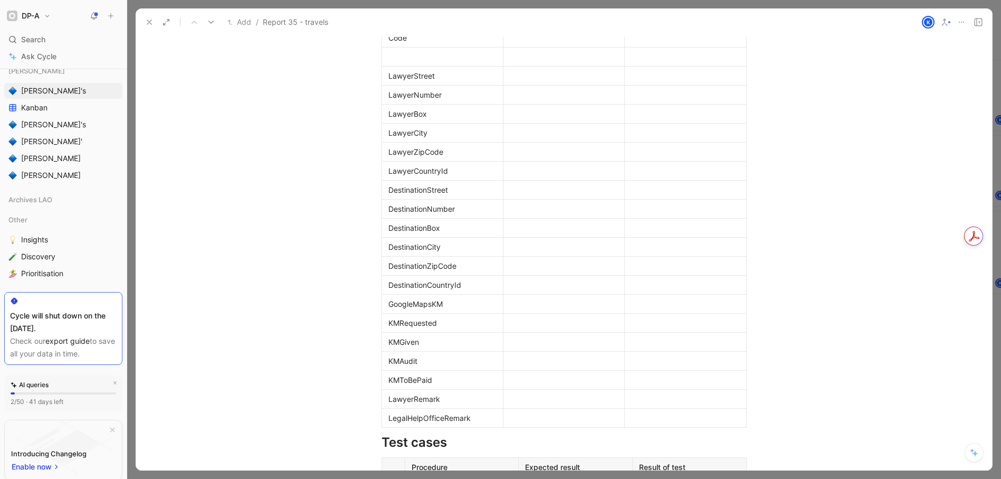
click at [375, 204] on icon "button" at bounding box center [378, 199] width 11 height 11
click at [375, 230] on div "Add row below" at bounding box center [379, 223] width 52 height 13
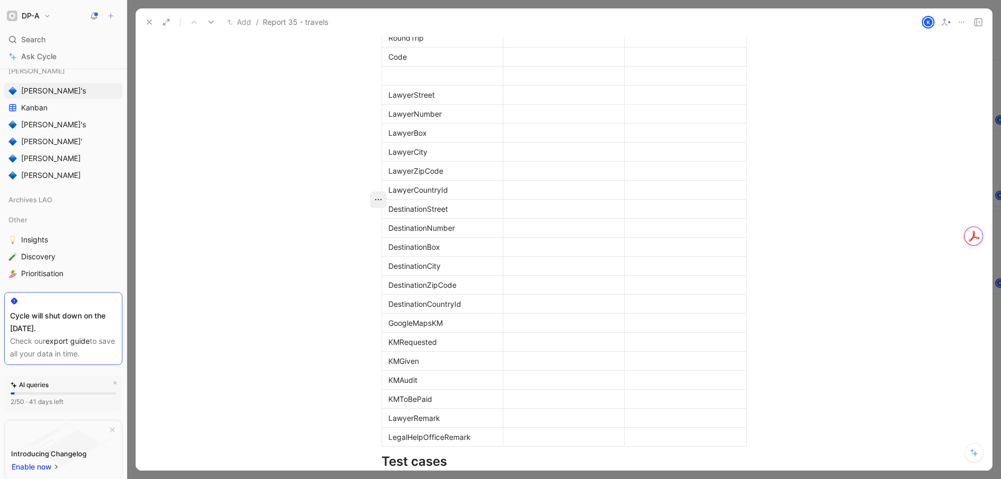
click at [376, 199] on icon "button" at bounding box center [378, 199] width 11 height 11
click at [374, 223] on span "Add row below" at bounding box center [379, 223] width 52 height 9
click at [415, 5] on div at bounding box center [443, -1] width 108 height 11
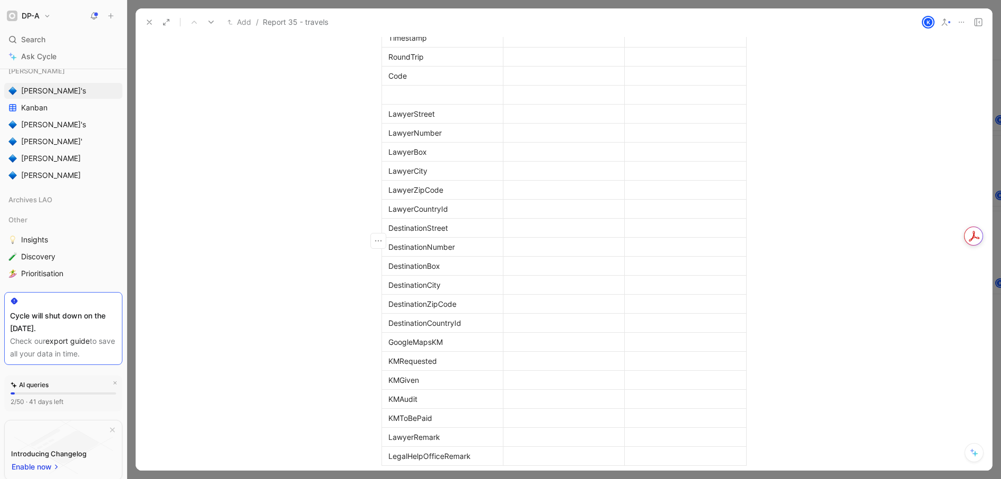
click at [376, 203] on icon "button" at bounding box center [378, 199] width 11 height 11
click at [370, 220] on span "Add row below" at bounding box center [379, 223] width 52 height 9
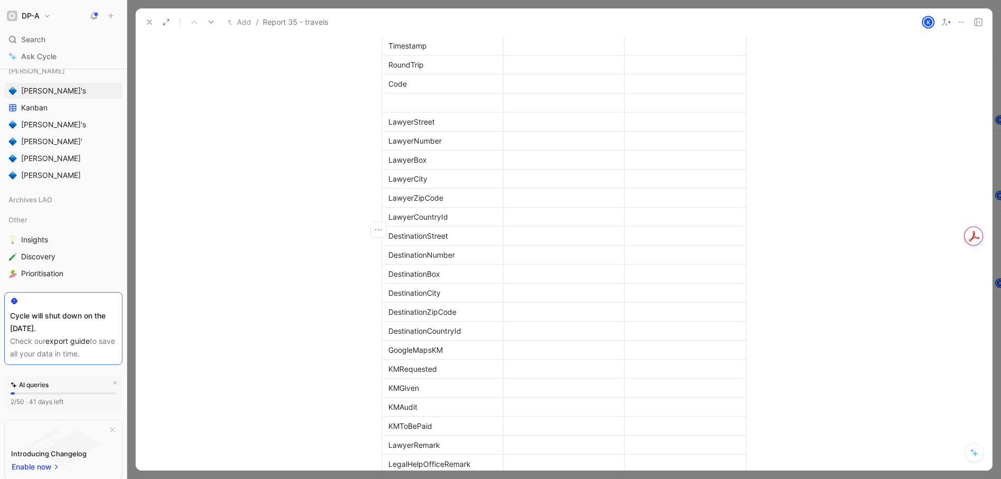
drag, startPoint x: 431, startPoint y: 214, endPoint x: 391, endPoint y: 194, distance: 44.1
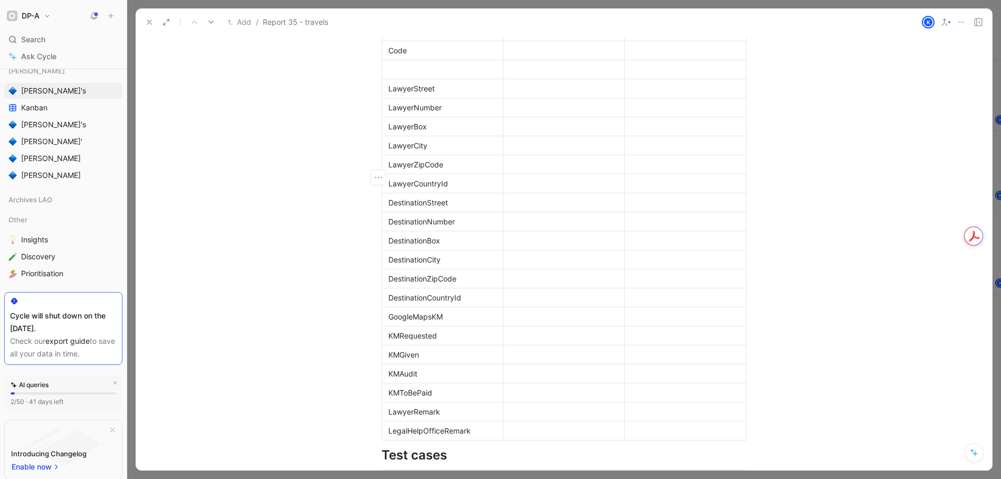
drag, startPoint x: 389, startPoint y: 176, endPoint x: 395, endPoint y: 186, distance: 11.7
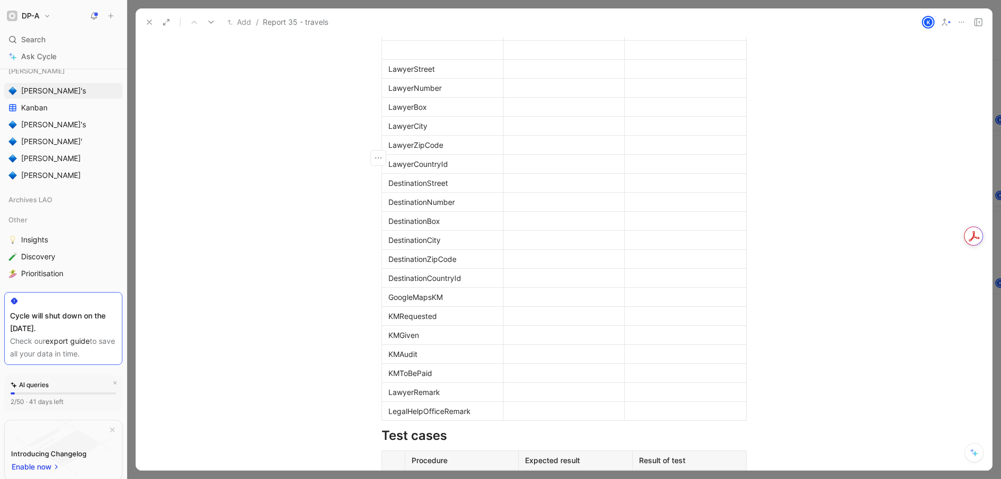
scroll to position [822, 0]
click at [373, 144] on icon "button" at bounding box center [378, 141] width 11 height 11
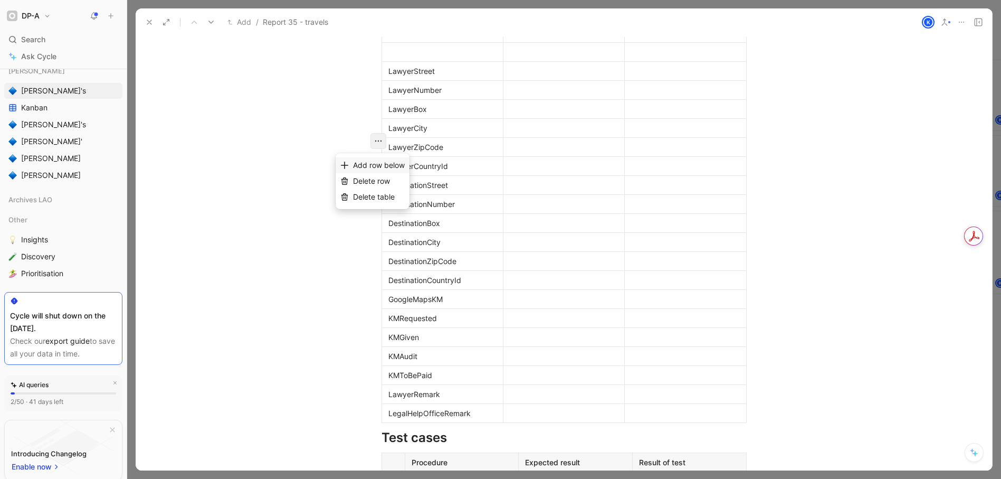
click at [371, 165] on span "Add row below" at bounding box center [379, 164] width 52 height 9
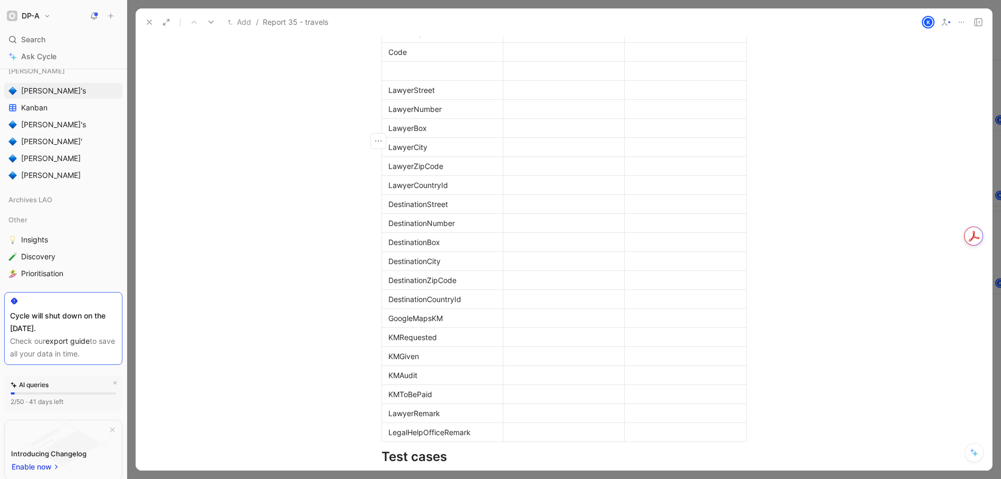
drag, startPoint x: 646, startPoint y: 143, endPoint x: 633, endPoint y: 140, distance: 12.4
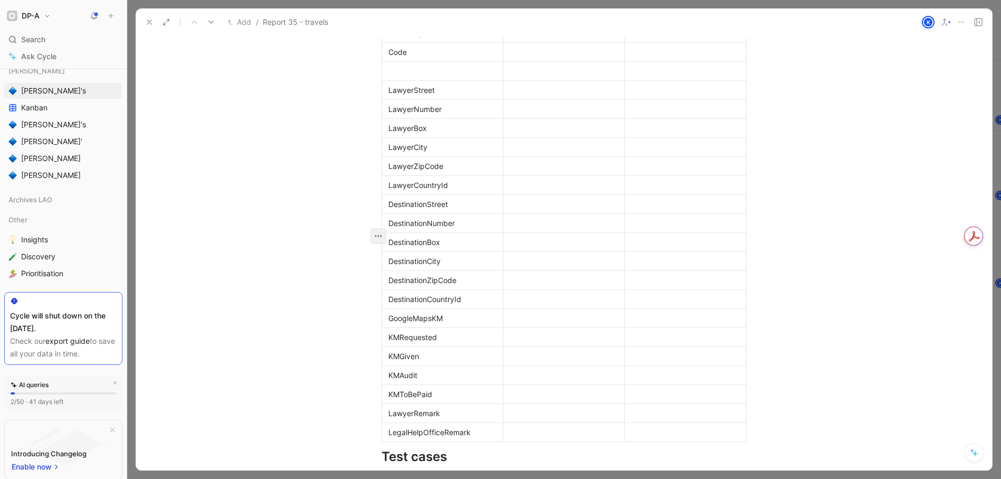
click at [375, 236] on icon "button" at bounding box center [378, 236] width 7 height 2
click at [391, 275] on div "Delete row" at bounding box center [379, 276] width 52 height 13
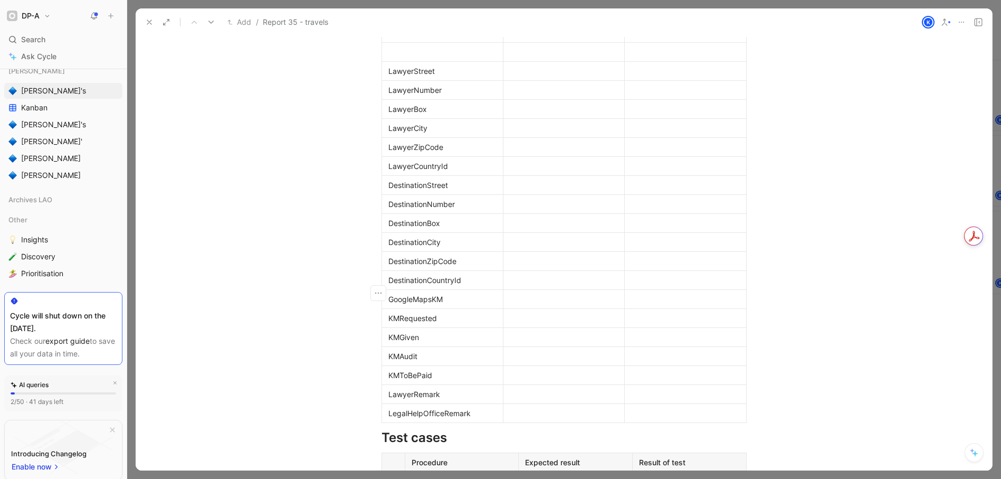
click at [405, 58] on div at bounding box center [443, 51] width 108 height 11
click at [373, 295] on icon "button" at bounding box center [378, 293] width 11 height 11
click at [389, 333] on span "Delete row" at bounding box center [371, 332] width 37 height 9
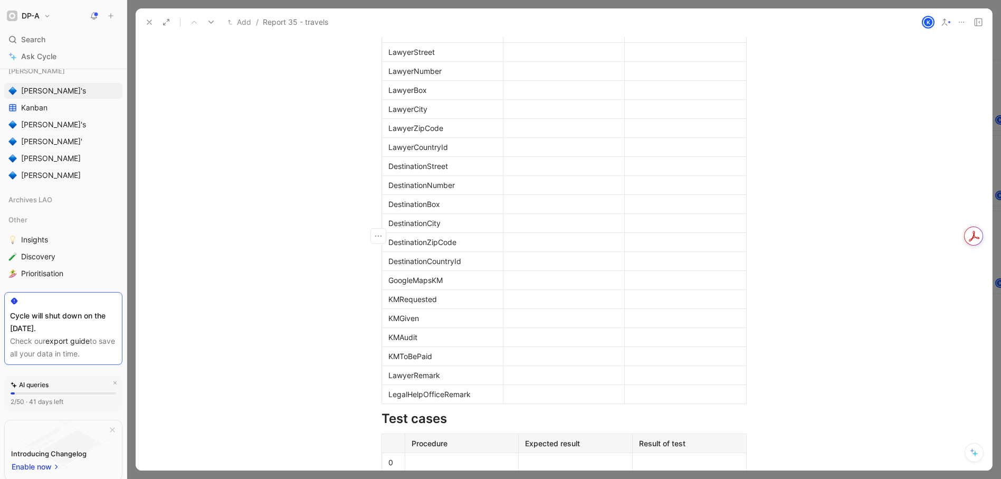
click at [671, 20] on div at bounding box center [685, 13] width 108 height 11
click at [564, 39] on div at bounding box center [564, 32] width 108 height 11
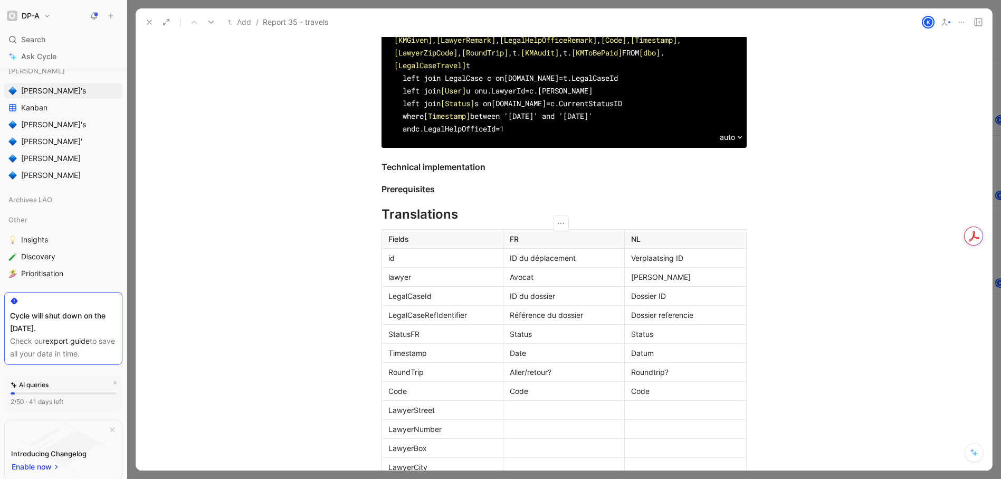
scroll to position [455, 0]
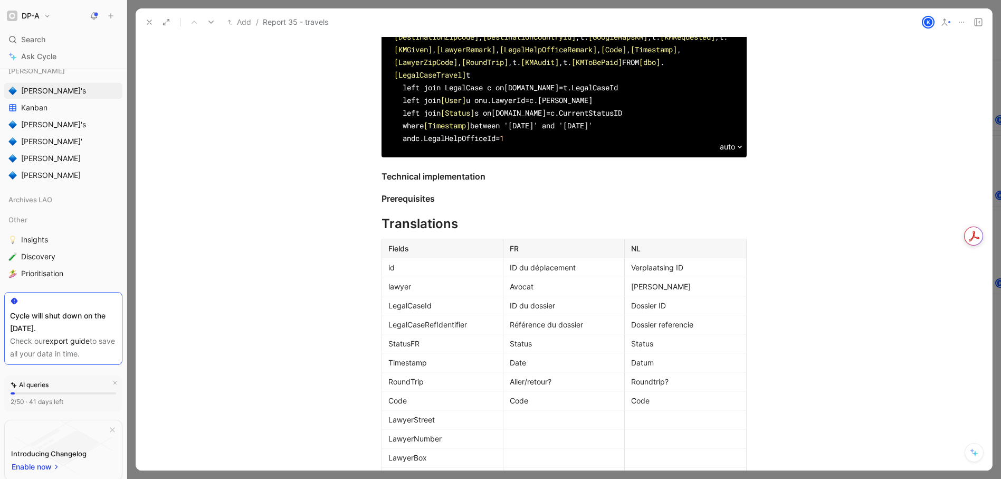
drag, startPoint x: 471, startPoint y: 277, endPoint x: 380, endPoint y: 239, distance: 98.2
click at [382, 145] on div "SELECT t. [Id] Khaled Khelifi , CONCAT(u.firstname, ' ',u.lastname) as lawyer ,…" at bounding box center [564, 55] width 365 height 177
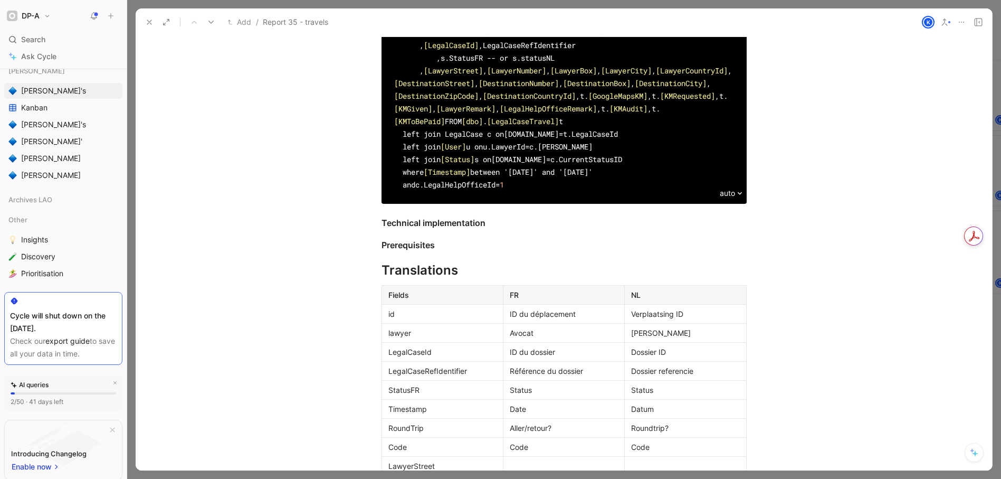
scroll to position [300, 0]
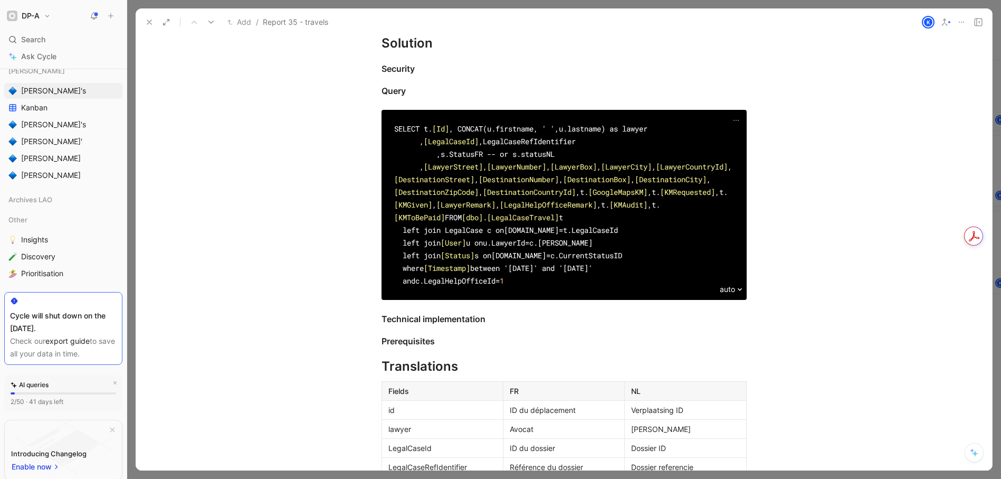
click at [565, 179] on div "SELECT t. [Id] Khaled Khelifi , CONCAT(u.firstname, ' ',u.lastname) as lawyer ,…" at bounding box center [564, 204] width 340 height 165
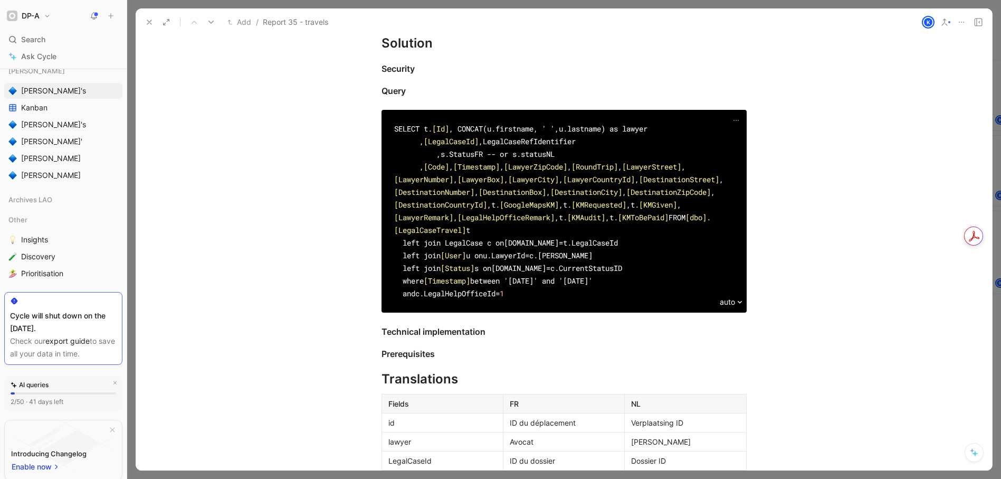
drag, startPoint x: 493, startPoint y: 217, endPoint x: 371, endPoint y: 212, distance: 121.6
click at [371, 212] on div "SELECT t. [Id] Khaled Khelifi , CONCAT(u.firstname, ' ',u.lastname) as lawyer ,…" at bounding box center [564, 211] width 405 height 203
click at [481, 270] on div "SELECT t. [Id] Khaled Khelifi , CONCAT(u.firstname, ' ',u.lastname) as lawyer ,…" at bounding box center [564, 210] width 340 height 177
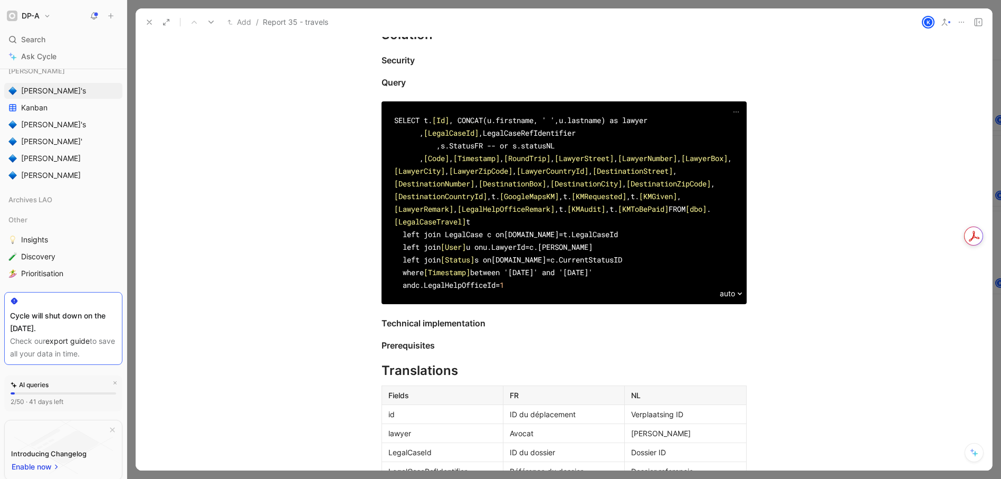
scroll to position [319, 0]
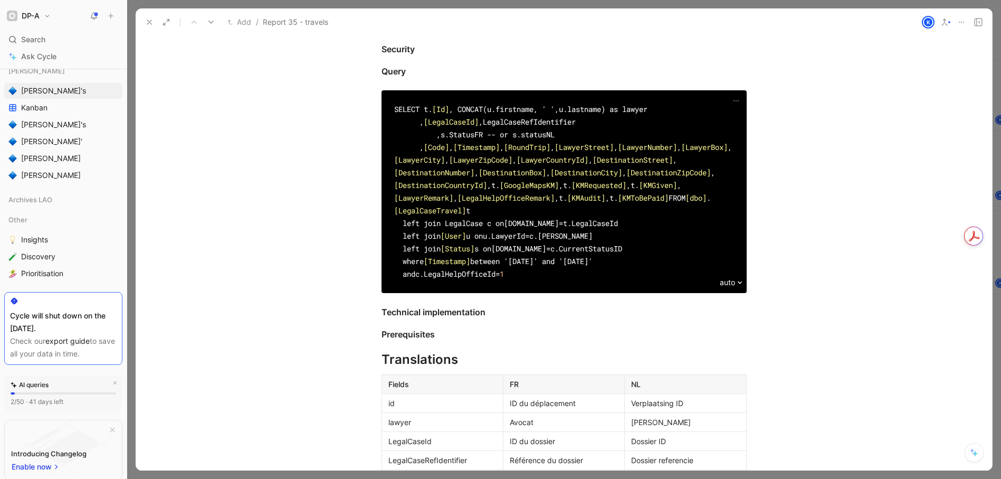
drag, startPoint x: 461, startPoint y: 446, endPoint x: 374, endPoint y: 430, distance: 88.5
click at [374, 293] on div "SELECT t. [Id] Khaled Khelifi , CONCAT(u.firstname, ' ',u.lastname) as lawyer ,…" at bounding box center [564, 191] width 405 height 203
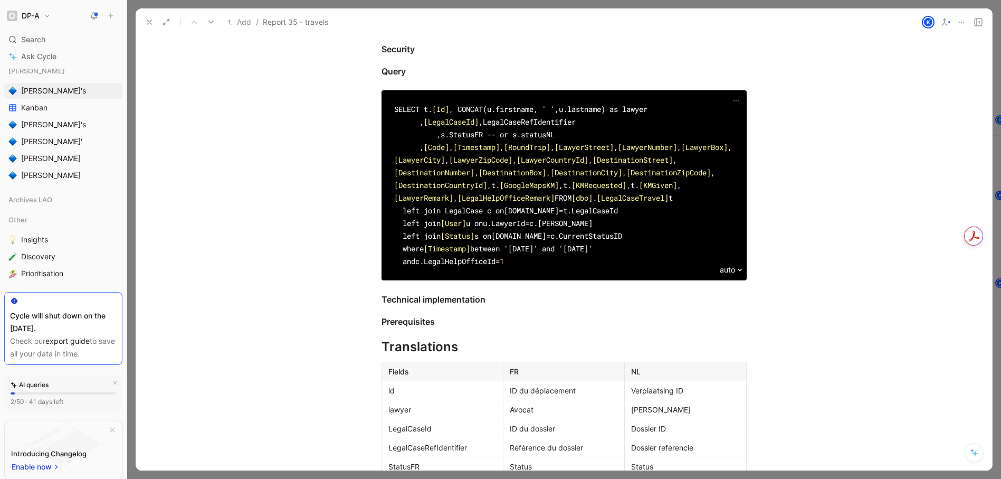
click at [479, 268] on div "SELECT t. [Id] Khaled Khelifi , CONCAT(u.firstname, ' ',u.lastname) as lawyer ,…" at bounding box center [564, 185] width 340 height 165
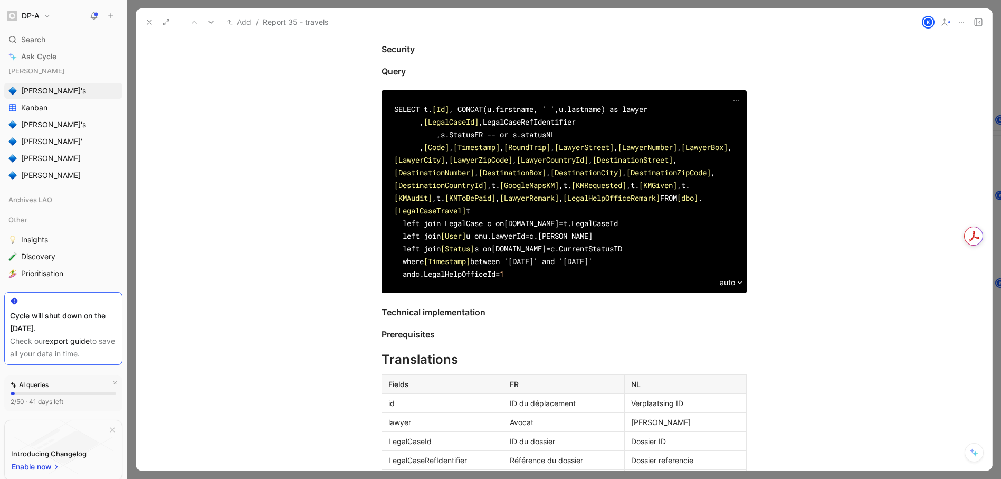
click at [451, 280] on div "SELECT t. [Id] Khaled Khelifi , CONCAT(u.firstname, ' ',u.lastname) as lawyer ,…" at bounding box center [564, 191] width 340 height 177
click at [434, 146] on div "SELECT t. [Id] Khaled Khelifi , CONCAT(u.firstname, ' ',u.lastname) as lawyer ,…" at bounding box center [564, 191] width 340 height 177
drag, startPoint x: 419, startPoint y: 136, endPoint x: 380, endPoint y: 135, distance: 38.5
click at [382, 135] on div "SELECT t. [Id] Khaled Khelifi , CONCAT(u.firstname, ' ',u.lastname) as lawyer ,…" at bounding box center [564, 191] width 365 height 177
copy div
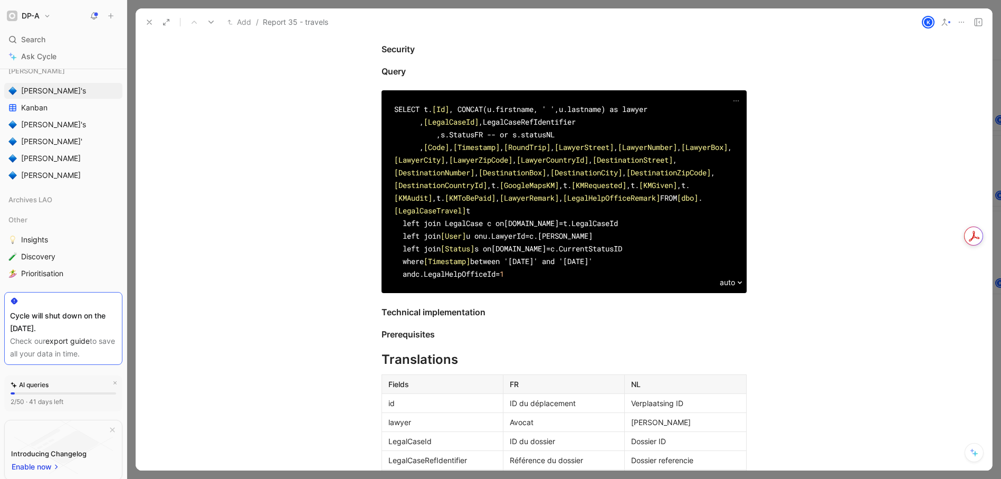
click at [394, 151] on div "SELECT t. [Id] Khaled Khelifi , CONCAT(u.firstname, ' ',u.lastname) as lawyer ,…" at bounding box center [564, 191] width 340 height 177
click at [434, 160] on div "SELECT t. [Id] Khaled Khelifi , CONCAT(u.firstname, ' ',u.lastname) as lawyer ,…" at bounding box center [564, 191] width 340 height 177
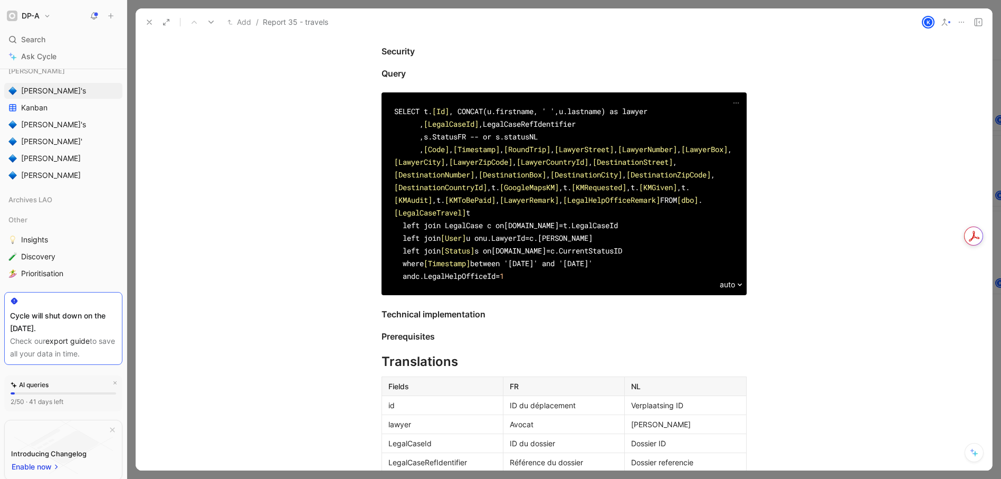
drag, startPoint x: 463, startPoint y: 121, endPoint x: 382, endPoint y: 126, distance: 81.5
click at [382, 126] on div "SELECT t. [Id] Khaled Khelifi , CONCAT(u.firstname, ' ',u.lastname) as lawyer ,…" at bounding box center [564, 193] width 365 height 177
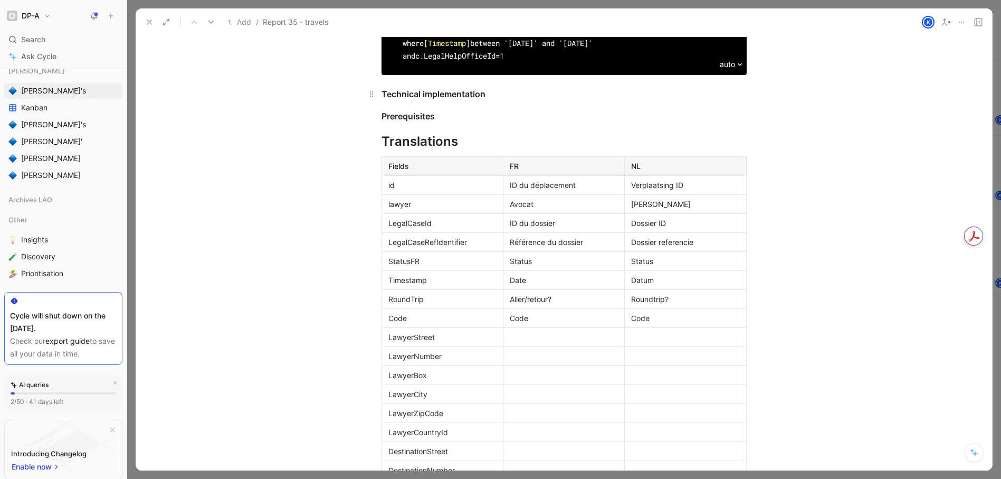
scroll to position [879, 0]
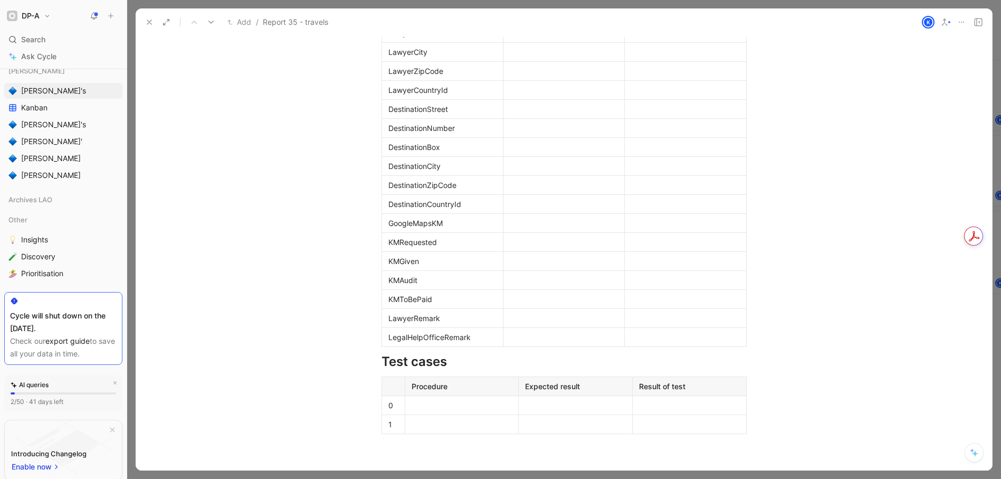
click at [527, 20] on div at bounding box center [564, 13] width 108 height 11
click at [519, 39] on div at bounding box center [564, 32] width 108 height 11
click at [510, 58] on div at bounding box center [564, 51] width 108 height 11
drag, startPoint x: 509, startPoint y: 236, endPoint x: 531, endPoint y: 236, distance: 22.2
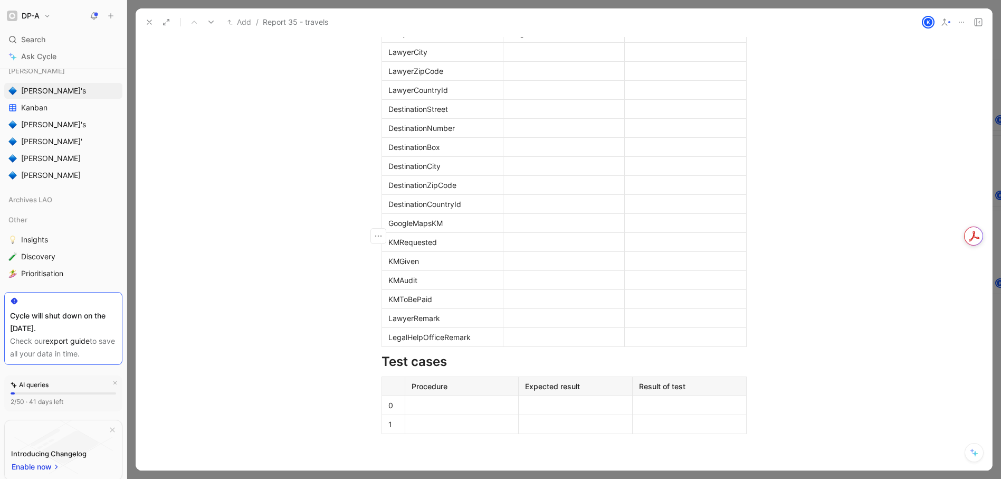
click at [519, 58] on div at bounding box center [564, 51] width 108 height 11
click at [524, 77] on div at bounding box center [564, 70] width 108 height 11
click at [517, 96] on div at bounding box center [564, 89] width 108 height 11
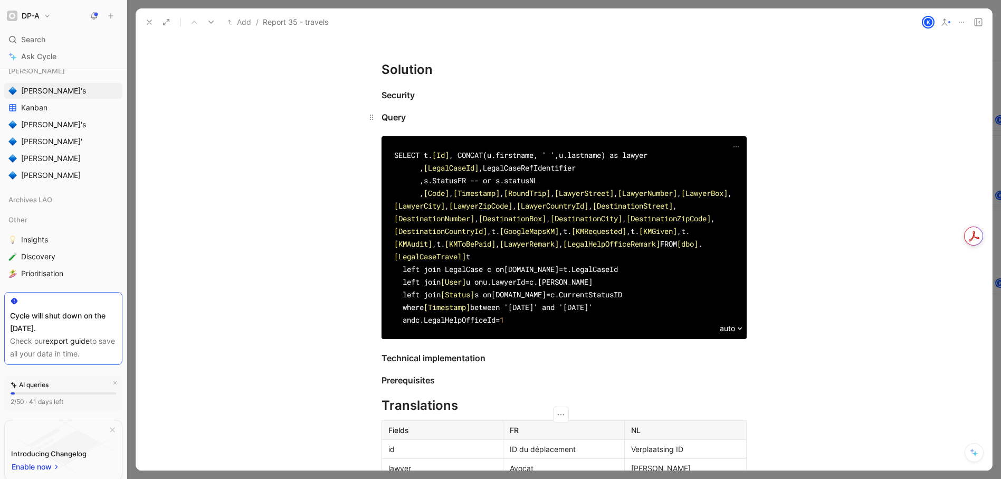
scroll to position [184, 0]
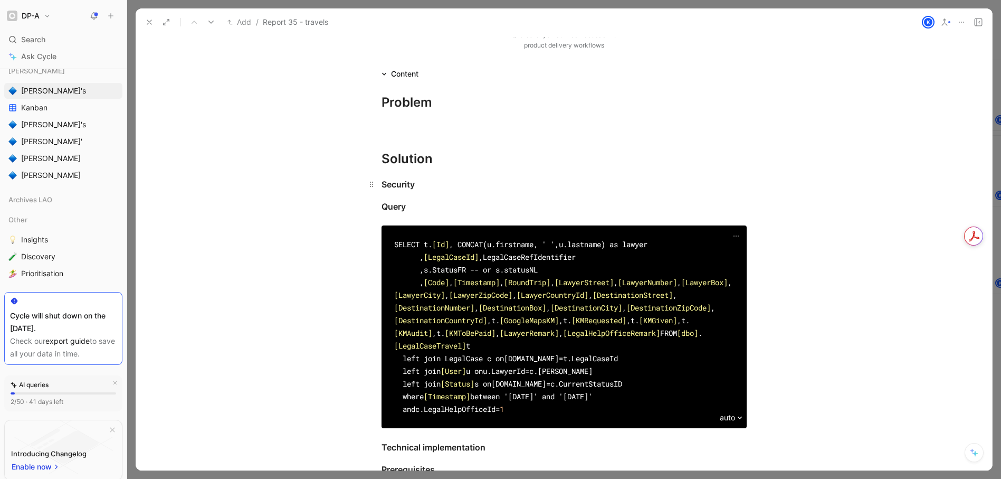
click at [430, 187] on div "Security" at bounding box center [564, 184] width 365 height 13
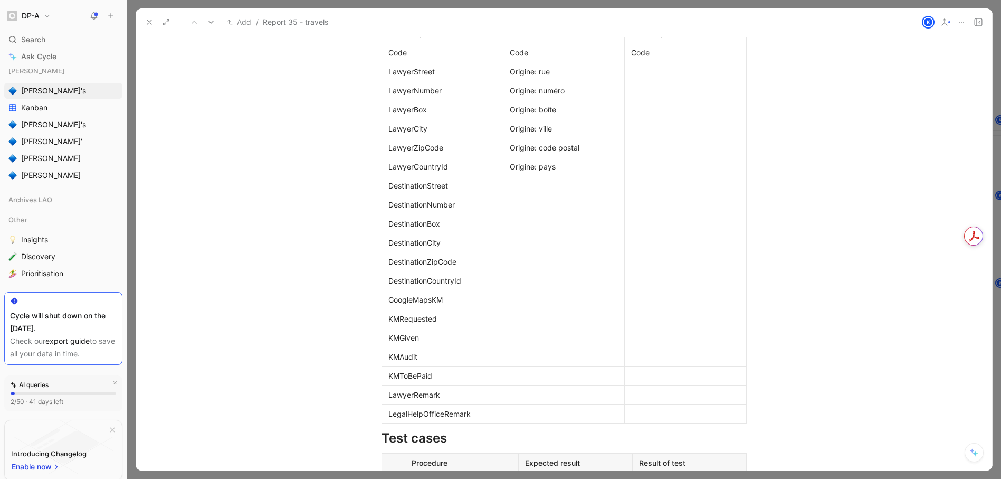
scroll to position [762, 0]
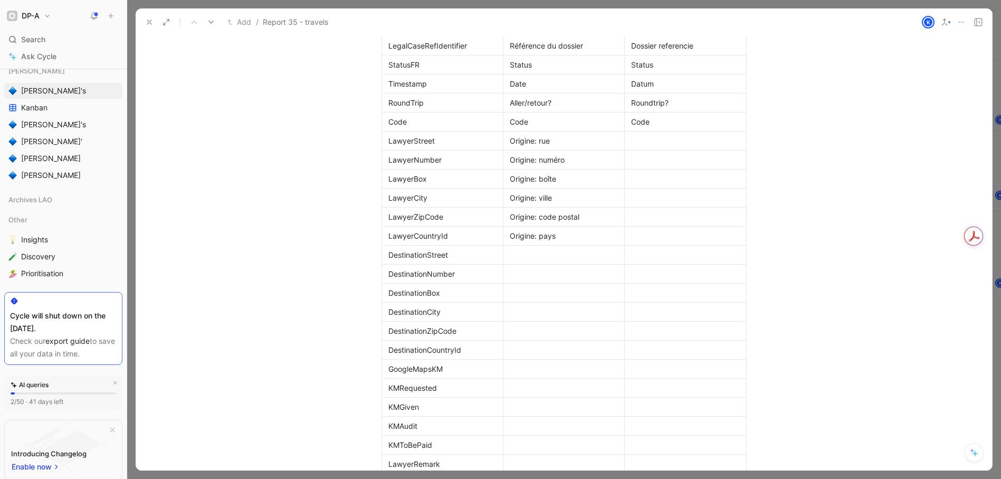
drag, startPoint x: 441, startPoint y: 163, endPoint x: 377, endPoint y: 160, distance: 63.9
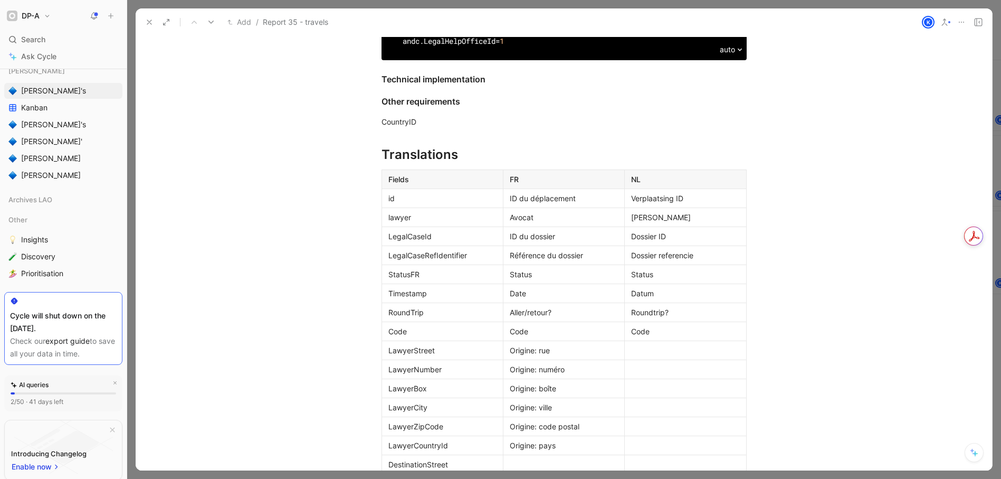
scroll to position [579, 0]
click at [382, 128] on div "CountryID" at bounding box center [564, 122] width 365 height 11
click at [446, 128] on div "LawyerCountryID" at bounding box center [564, 122] width 365 height 11
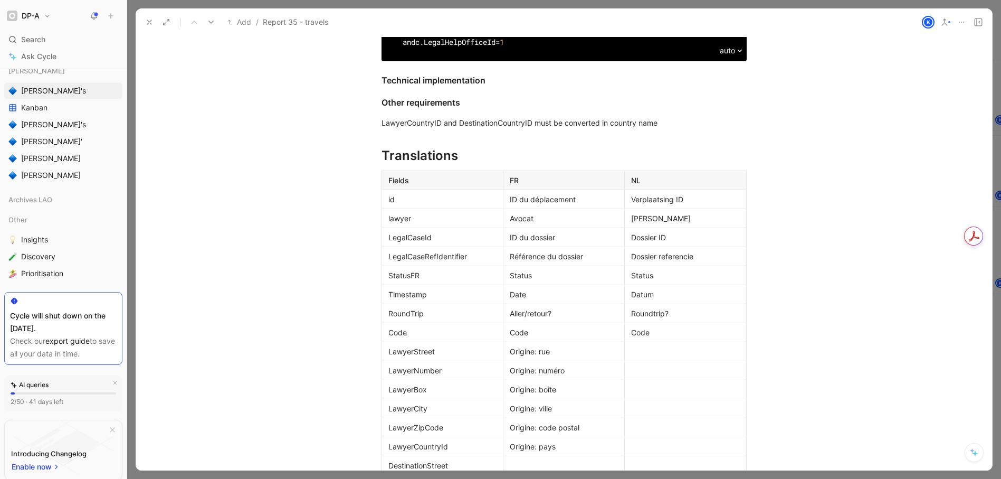
drag, startPoint x: 475, startPoint y: 236, endPoint x: 486, endPoint y: 245, distance: 14.2
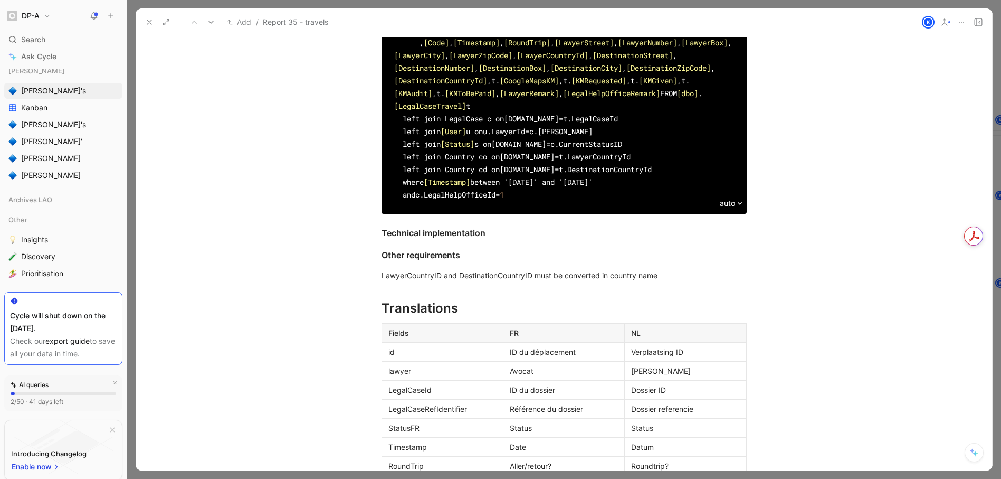
scroll to position [450, 0]
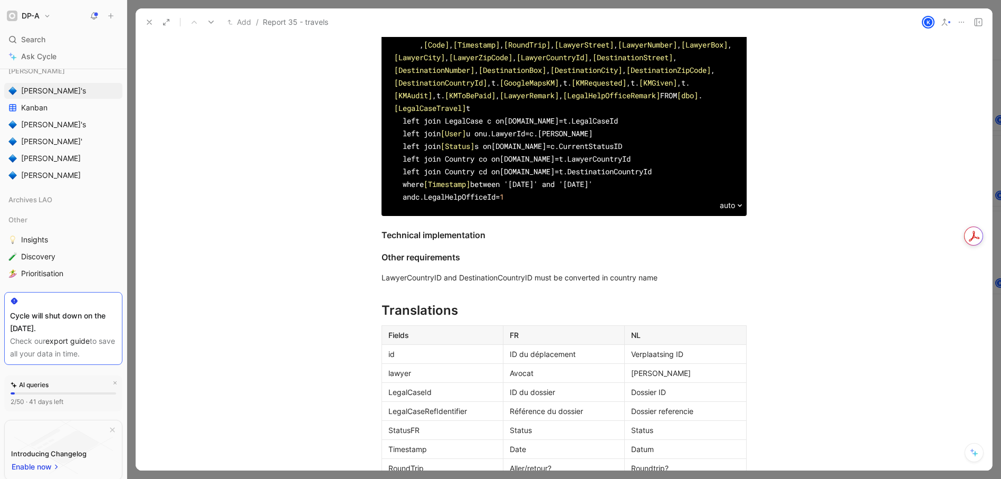
drag, startPoint x: 502, startPoint y: 170, endPoint x: 417, endPoint y: 171, distance: 85.0
click at [417, 171] on div "SELECT t. [Id] , CONCAT(u.firstname, ' ',u.lastname) as lawyer , [LegalCaseId] …" at bounding box center [564, 102] width 340 height 203
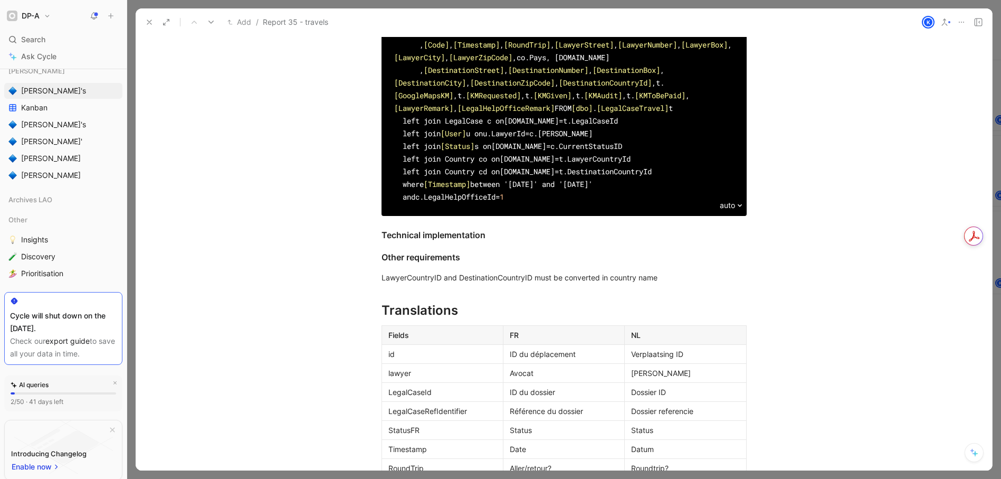
click at [442, 172] on div "SELECT t. [Id] , CONCAT(u.firstname, ' ',u.lastname) as lawyer , [LegalCaseId] …" at bounding box center [564, 102] width 340 height 203
click at [457, 172] on div "SELECT t. [Id] , CONCAT(u.firstname, ' ',u.lastname) as lawyer , [LegalCaseId] …" at bounding box center [564, 102] width 340 height 203
click at [533, 171] on div "SELECT t. [Id] , CONCAT(u.firstname, ' ',u.lastname) as lawyer , [LegalCaseId] …" at bounding box center [564, 102] width 340 height 203
drag, startPoint x: 383, startPoint y: 173, endPoint x: 362, endPoint y: 172, distance: 20.6
click at [363, 172] on div "SELECT t. [Id] , CONCAT(u.firstname, ' ',u.lastname) as lawyer , [LegalCaseId] …" at bounding box center [564, 102] width 405 height 228
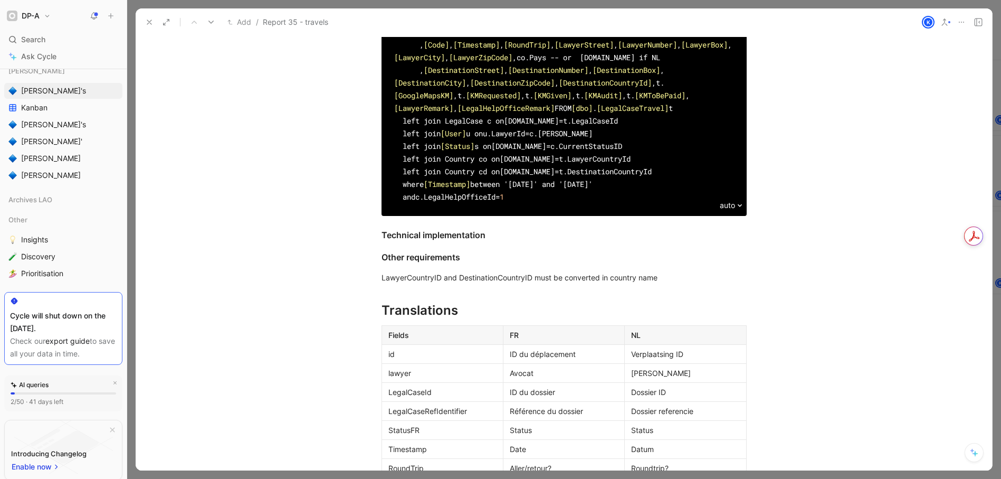
copy div ",co.Pays -- or co.Land if NL"
drag, startPoint x: 532, startPoint y: 248, endPoint x: 351, endPoint y: 250, distance: 181.1
click at [351, 223] on div "SELECT t. [Id] , CONCAT(u.firstname, ' ',u.lastname) as lawyer , [LegalCaseId] …" at bounding box center [564, 101] width 857 height 243
click at [432, 203] on div "SELECT t. [Id] , CONCAT(u.firstname, ' ',u.lastname) as lawyer , [LegalCaseId] …" at bounding box center [564, 102] width 340 height 203
click at [498, 203] on div "SELECT t. [Id] , CONCAT(u.firstname, ' ',u.lastname) as lawyer , [LegalCaseId] …" at bounding box center [564, 102] width 340 height 203
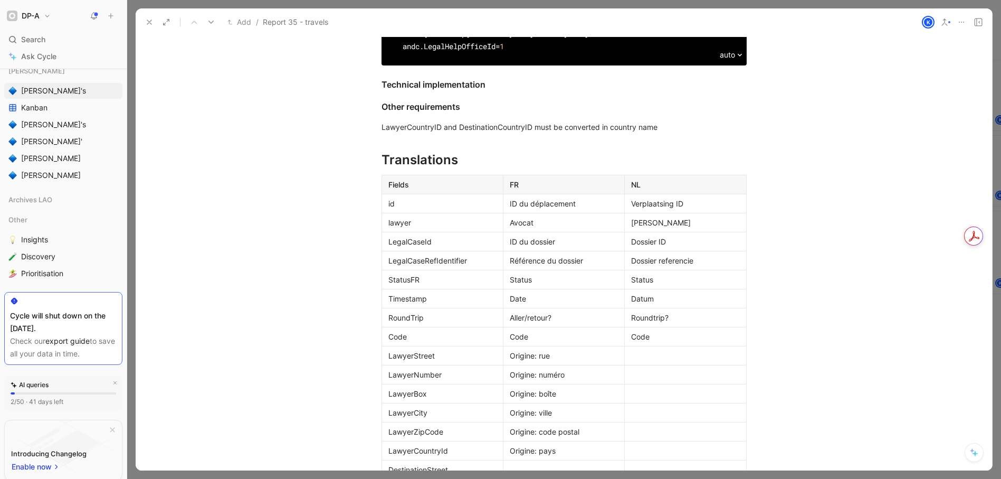
scroll to position [601, 0]
drag, startPoint x: 670, startPoint y: 367, endPoint x: 376, endPoint y: 369, distance: 294.0
click at [376, 135] on p "LawyerCountryID and DestinationCountryID must be converted in country name" at bounding box center [564, 126] width 405 height 17
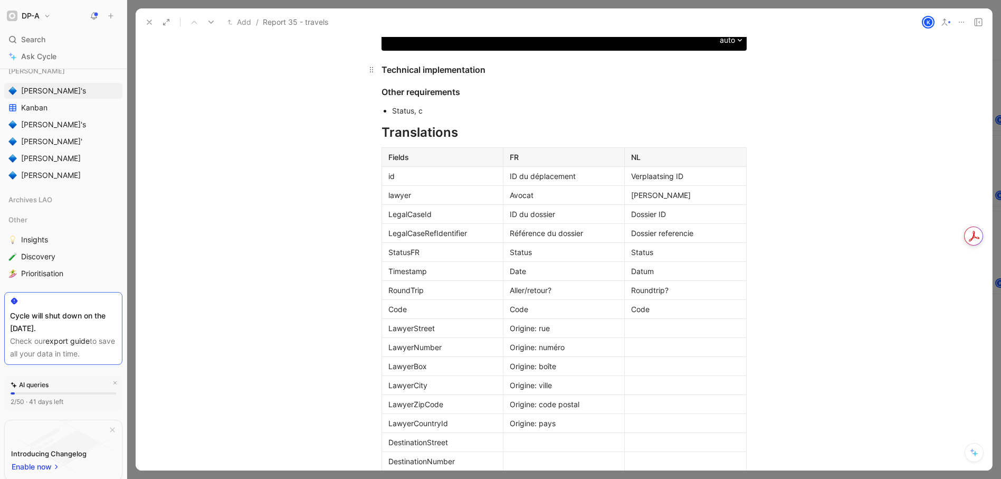
scroll to position [617, 0]
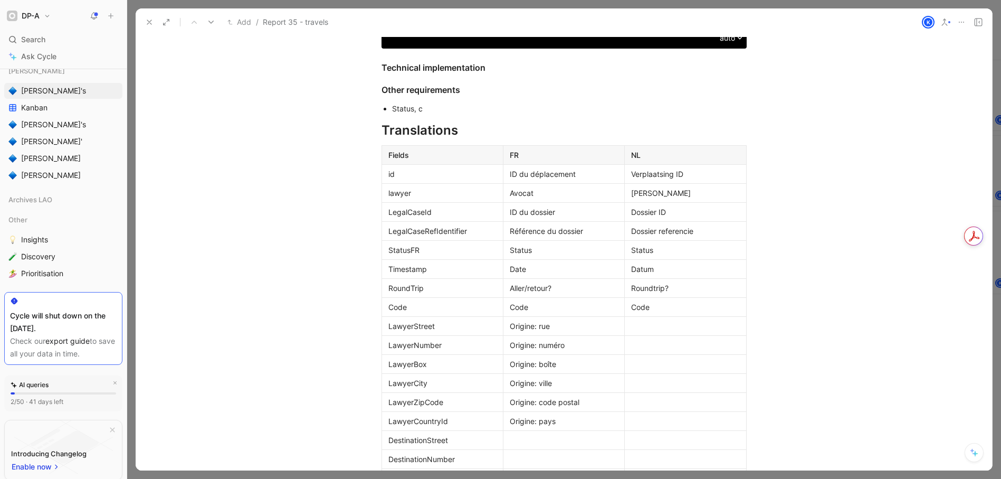
click at [411, 114] on div "Status, c" at bounding box center [569, 108] width 355 height 11
click at [435, 114] on div "StatusFR, c" at bounding box center [569, 108] width 355 height 11
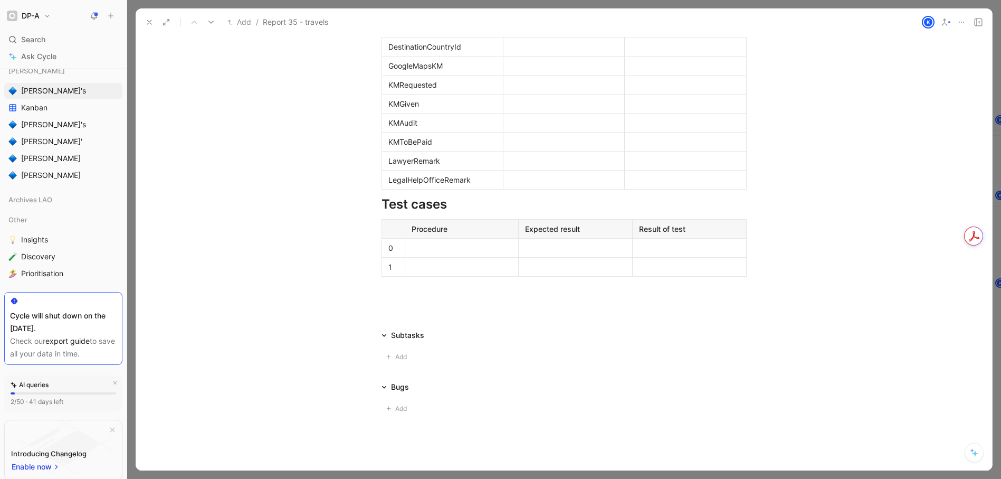
scroll to position [1118, 0]
click at [518, 89] on div at bounding box center [564, 83] width 108 height 11
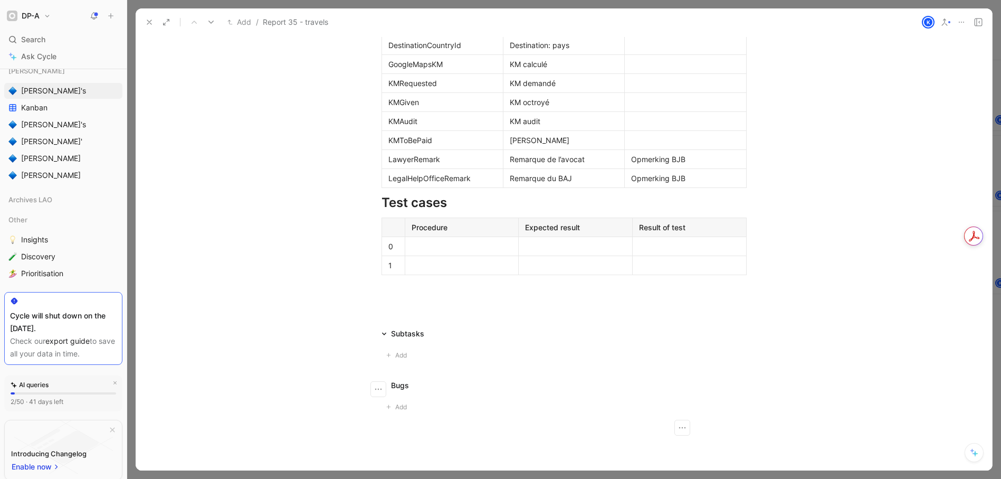
click at [650, 146] on div at bounding box center [685, 140] width 108 height 11
click at [652, 146] on div "Betaald KM" at bounding box center [685, 140] width 108 height 11
click at [637, 55] on td at bounding box center [685, 45] width 121 height 19
click at [631, 51] on div "Bestemming" at bounding box center [685, 45] width 108 height 11
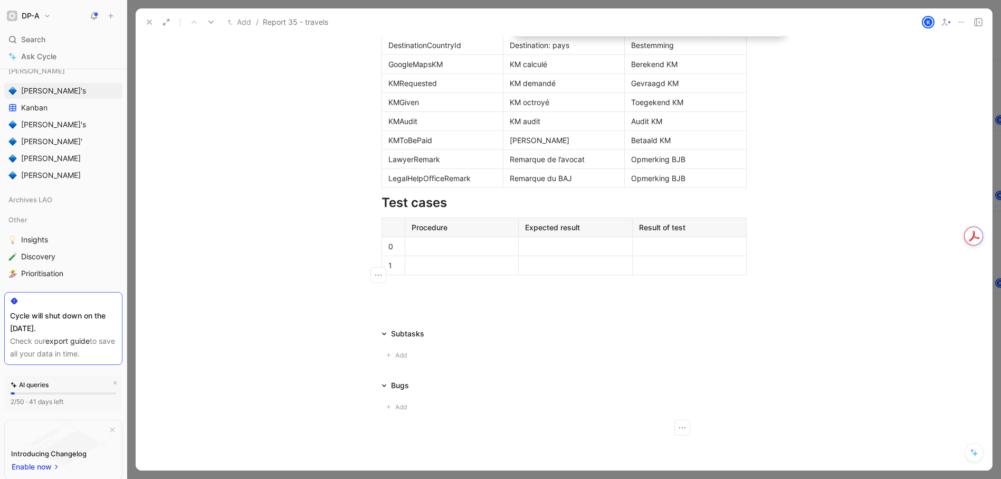
copy div "Bestemming"
click at [696, 51] on div "Bestemming" at bounding box center [685, 45] width 108 height 11
click at [691, 32] on div at bounding box center [685, 26] width 108 height 11
click at [656, 13] on div at bounding box center [685, 7] width 108 height 11
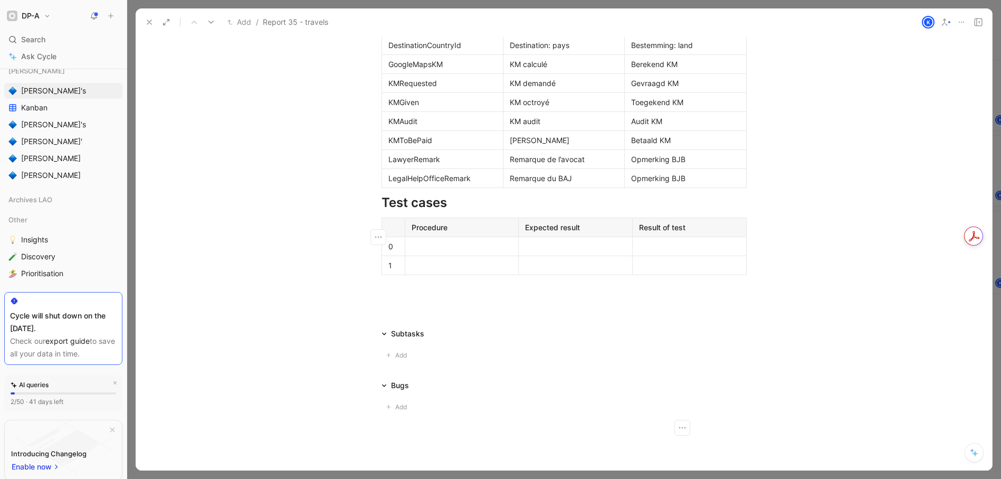
click at [660, 32] on div at bounding box center [685, 26] width 108 height 11
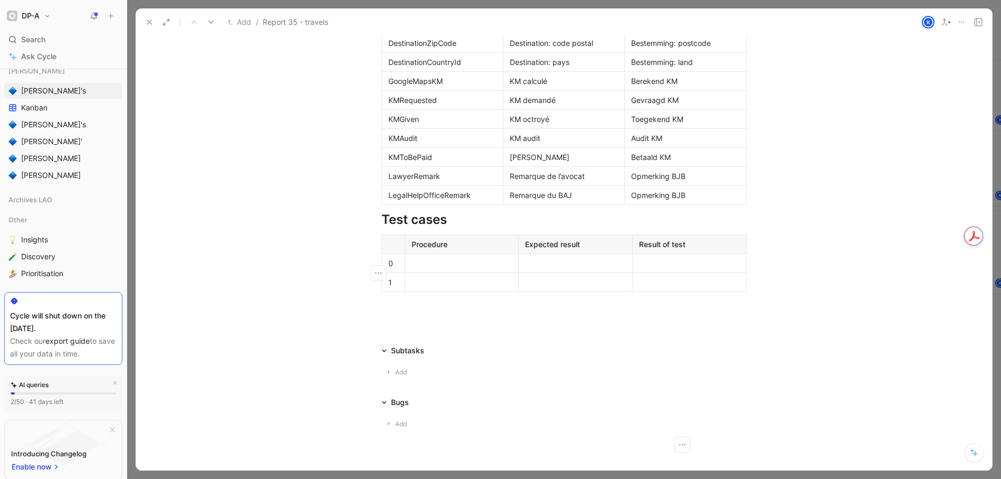
scroll to position [1099, 0]
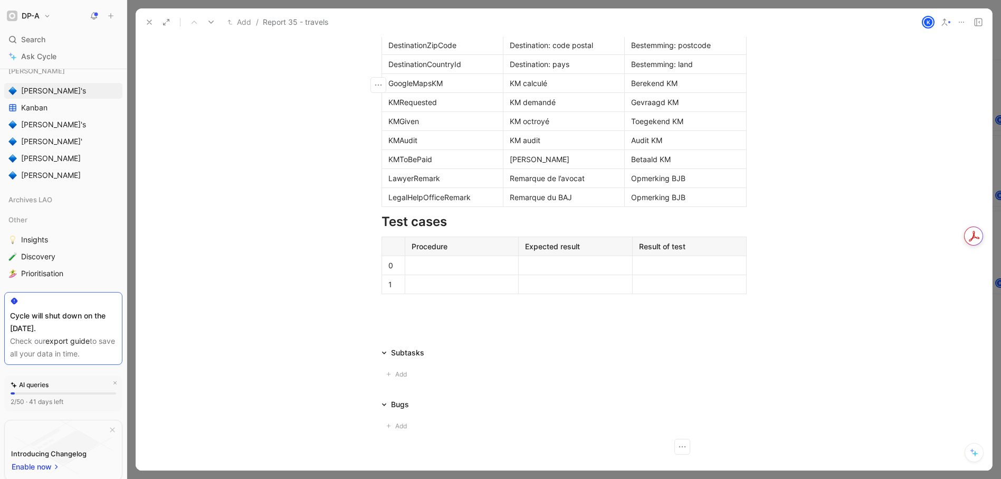
copy div "Oorsprong:"
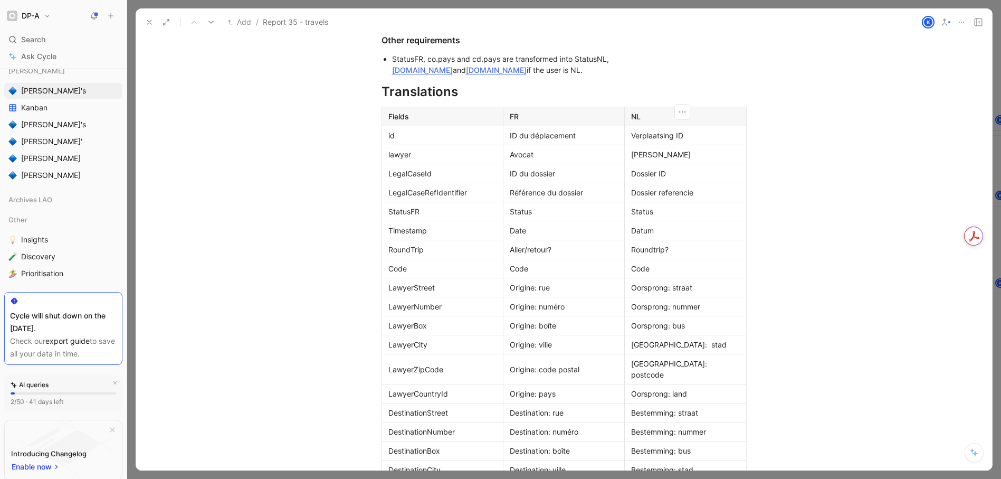
scroll to position [666, 0]
click at [505, 25] on div "Technical implementation" at bounding box center [564, 19] width 365 height 13
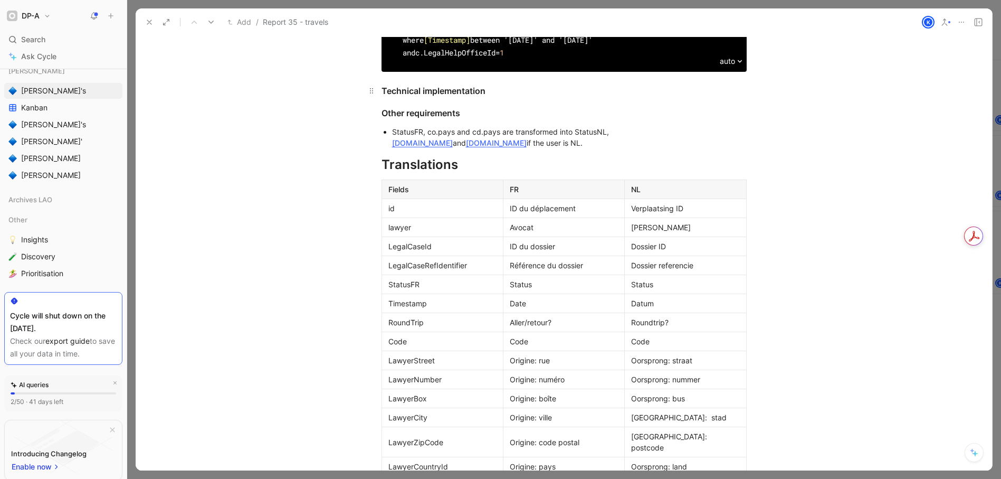
scroll to position [560, 0]
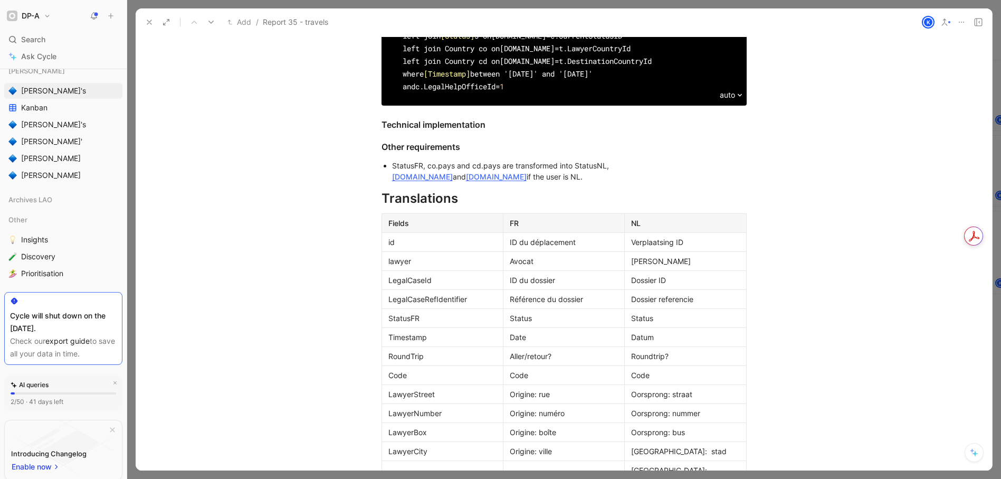
click at [754, 184] on ul "StatusFR, co.pays and cd.pays are transformed into StatusNL, co.land and cd.lan…" at bounding box center [564, 170] width 405 height 25
click at [739, 182] on div "StatusFR, co.pays and cd.pays are transformed into StatusNL, co.land and cd.lan…" at bounding box center [569, 171] width 355 height 22
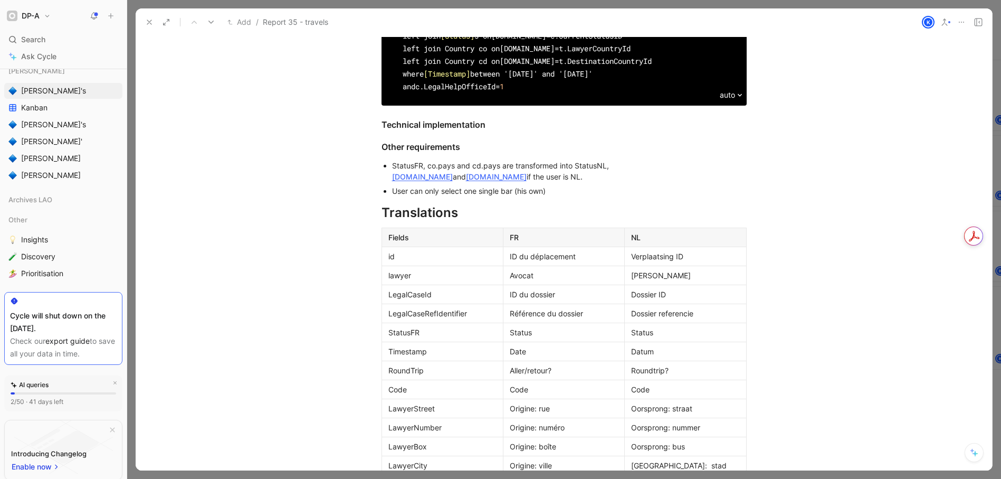
scroll to position [547, 0]
